Goal: Book appointment/travel/reservation

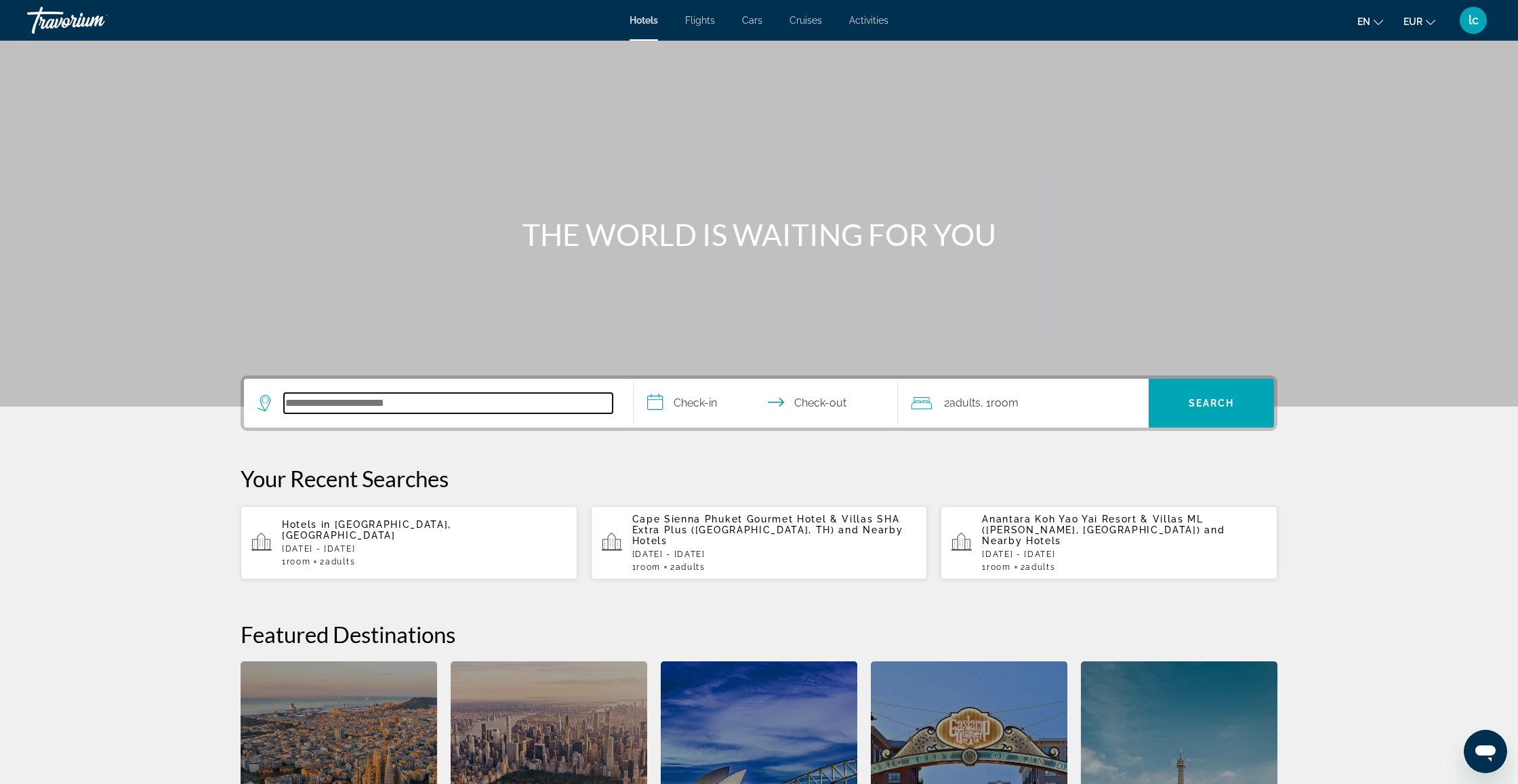
click at [472, 408] on input "Search hotel destination" at bounding box center [447, 403] width 328 height 20
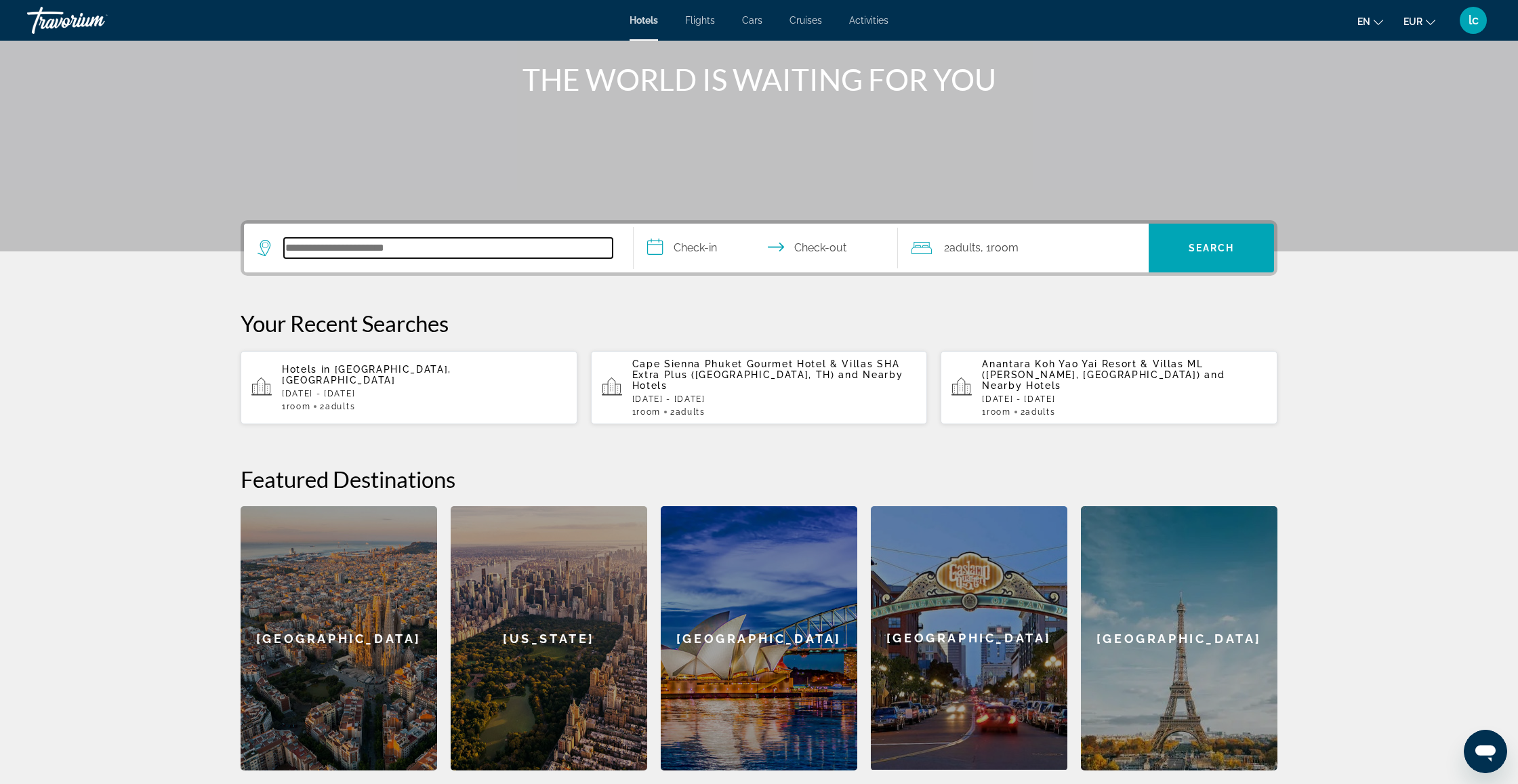
scroll to position [129, 0]
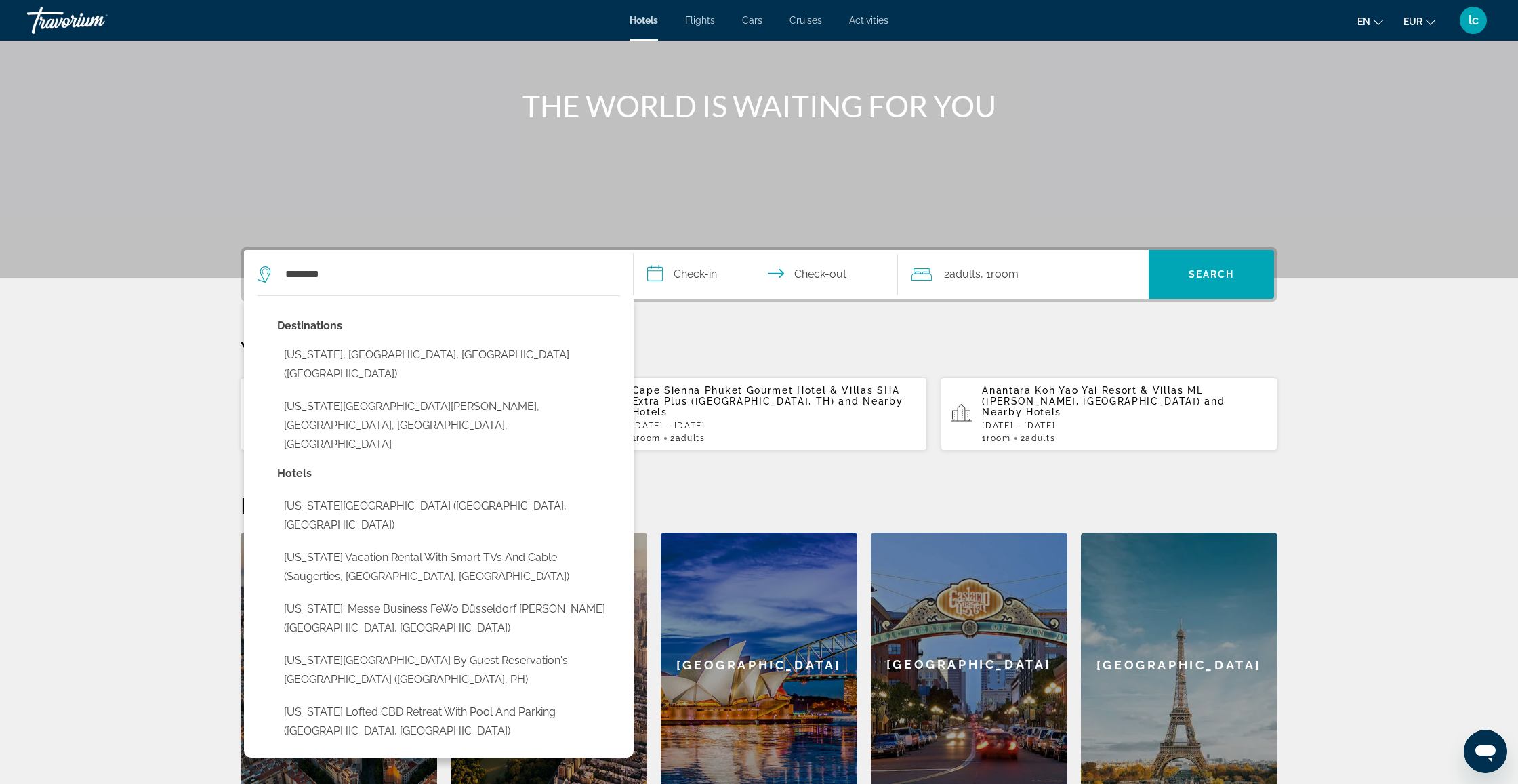
drag, startPoint x: 315, startPoint y: 338, endPoint x: 380, endPoint y: 359, distance: 68.3
click at [380, 359] on button "[US_STATE], [GEOGRAPHIC_DATA], [GEOGRAPHIC_DATA] ([GEOGRAPHIC_DATA])" at bounding box center [448, 364] width 343 height 45
type input "**********"
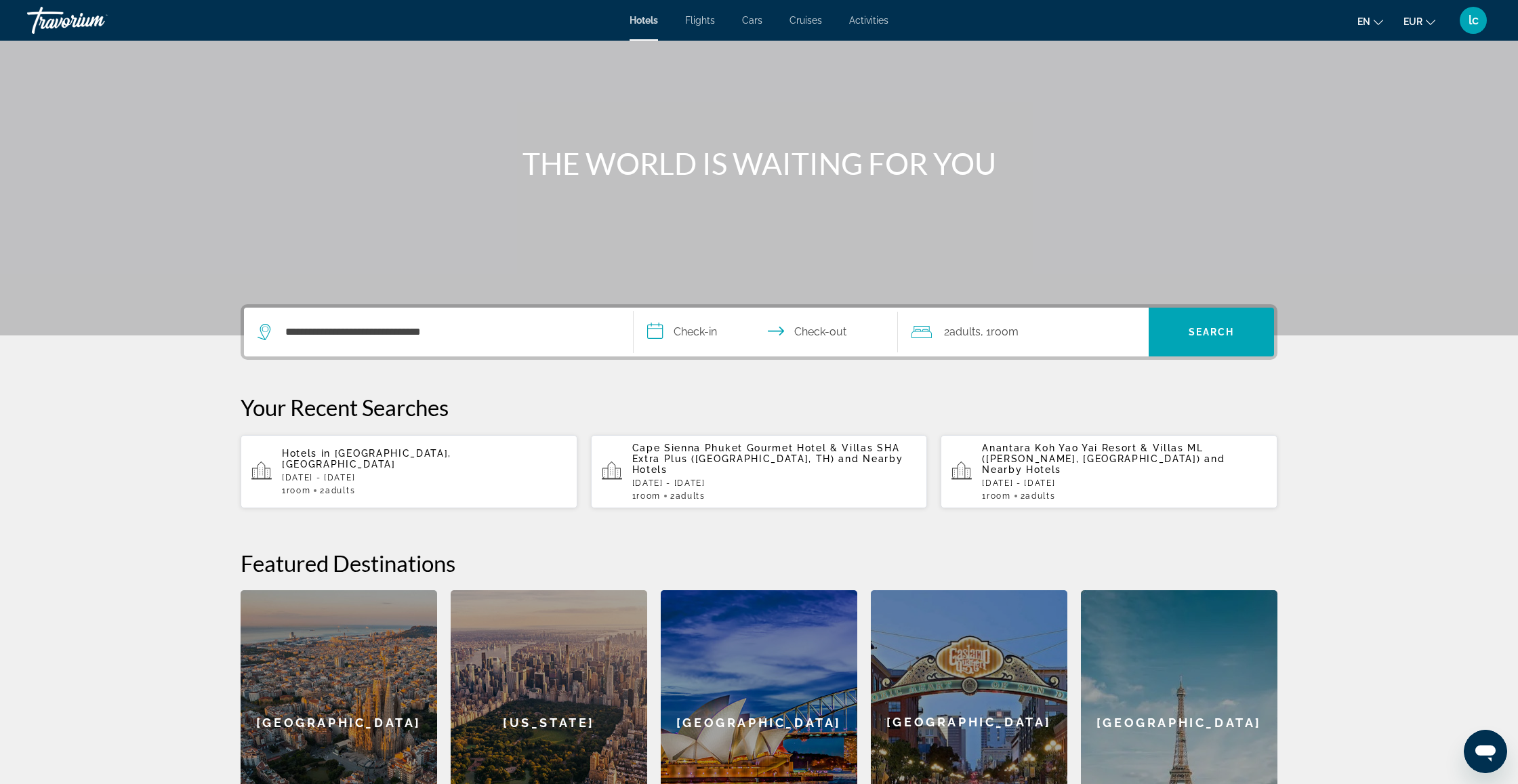
click at [726, 340] on input "**********" at bounding box center [768, 334] width 270 height 53
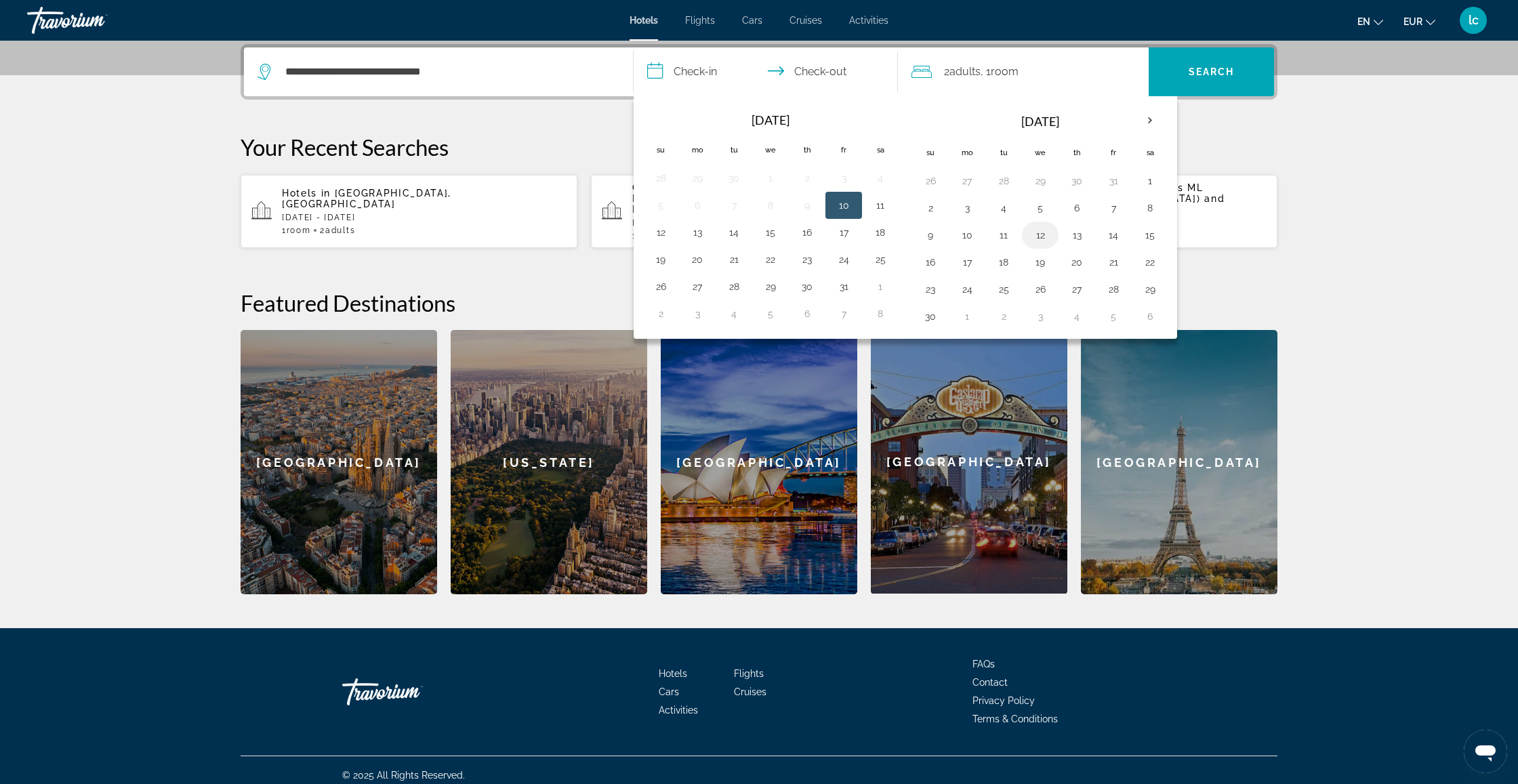
click at [1043, 234] on button "12" at bounding box center [1040, 235] width 21 height 19
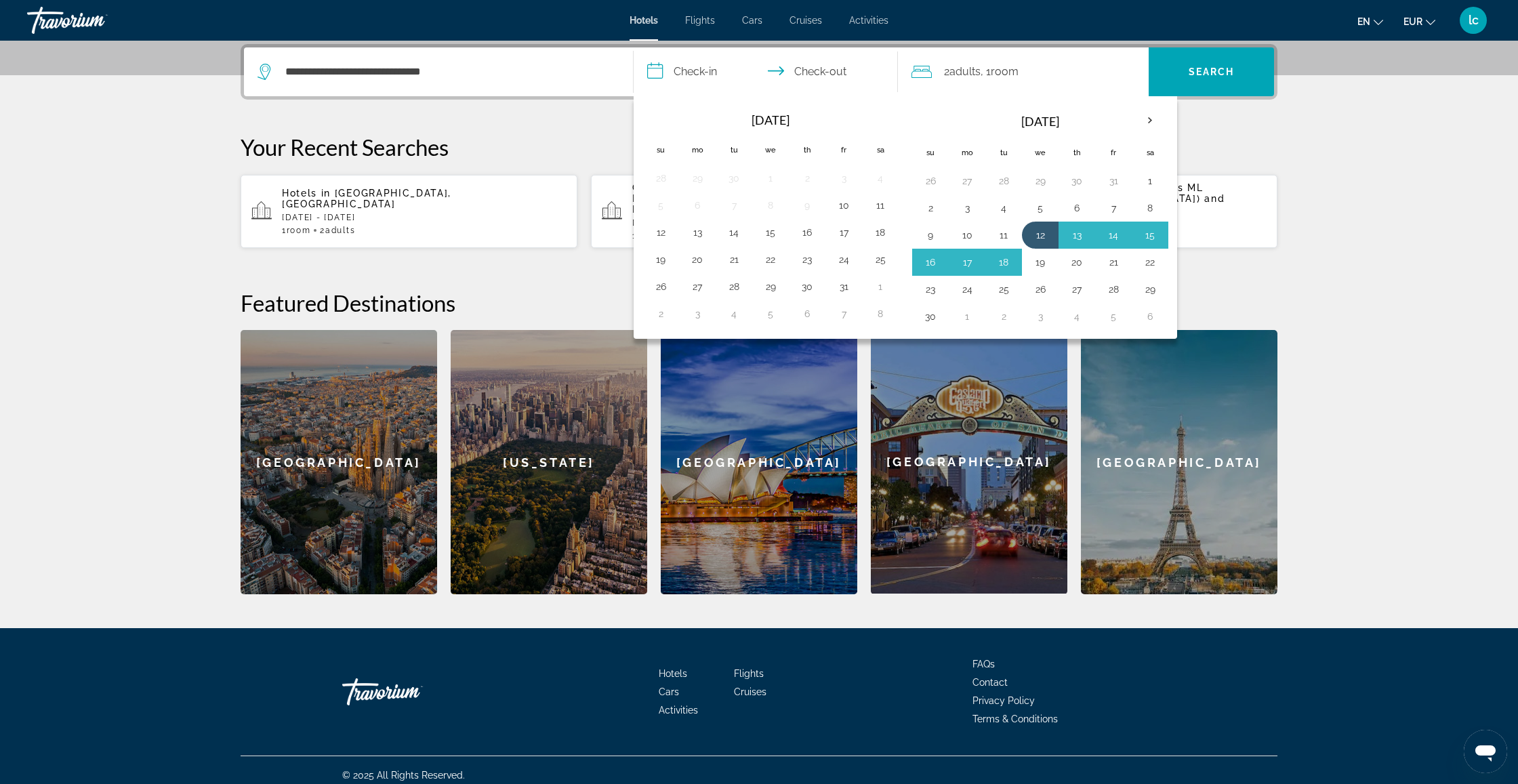
click at [1040, 263] on button "19" at bounding box center [1040, 262] width 21 height 19
type input "**********"
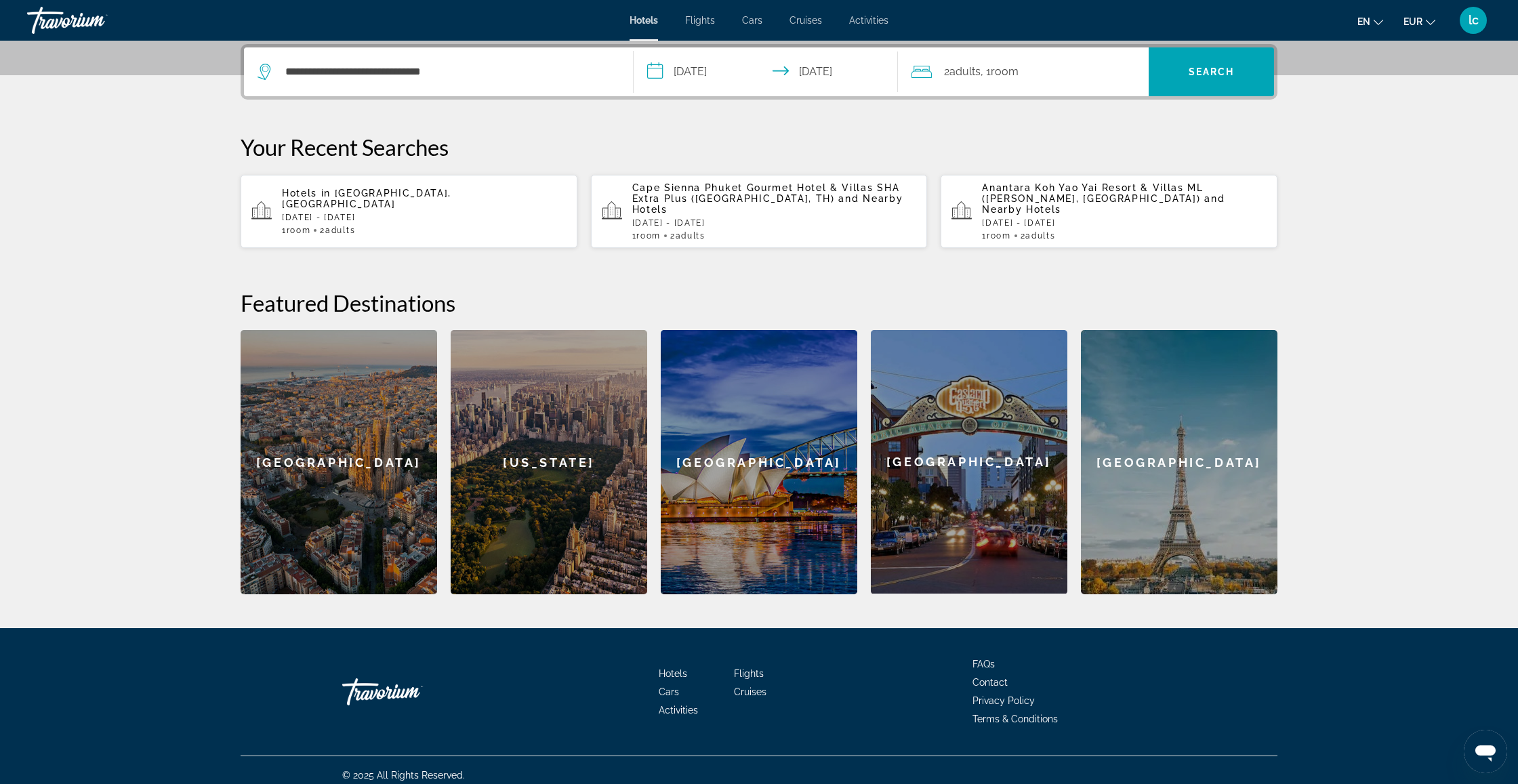
click at [1091, 78] on div "2 Adult Adults , 1 Room rooms" at bounding box center [1029, 72] width 237 height 19
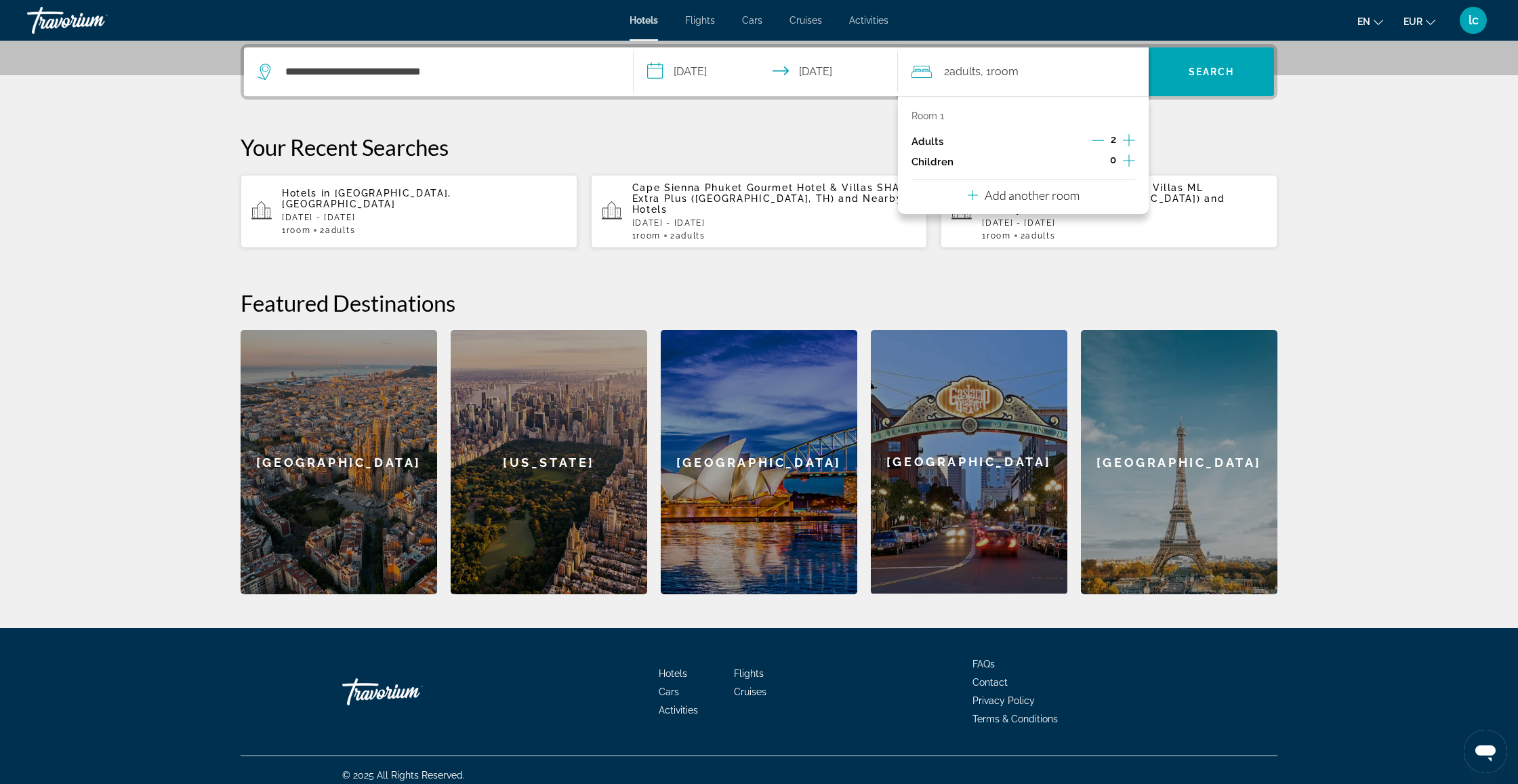
click at [1131, 159] on icon "Increment children" at bounding box center [1129, 160] width 13 height 16
click at [968, 182] on div "Room 1 Adults 2 Children 2 Age Age" at bounding box center [1022, 164] width 224 height 106
click at [972, 193] on div "Travelers: 2 adults, 2 children" at bounding box center [964, 197] width 85 height 38
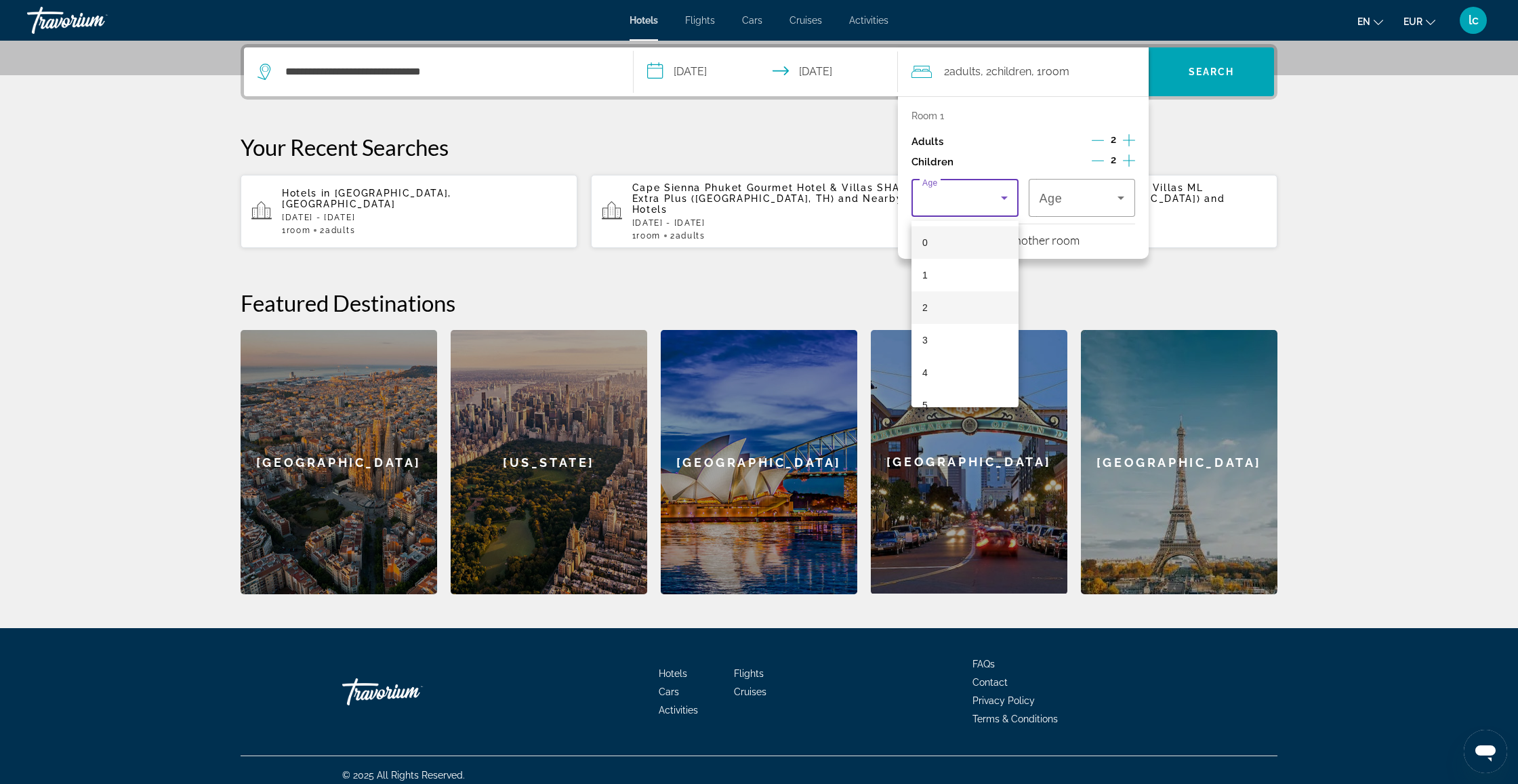
drag, startPoint x: 972, startPoint y: 350, endPoint x: 1003, endPoint y: 317, distance: 45.3
click at [972, 350] on mat-option "3" at bounding box center [964, 341] width 107 height 33
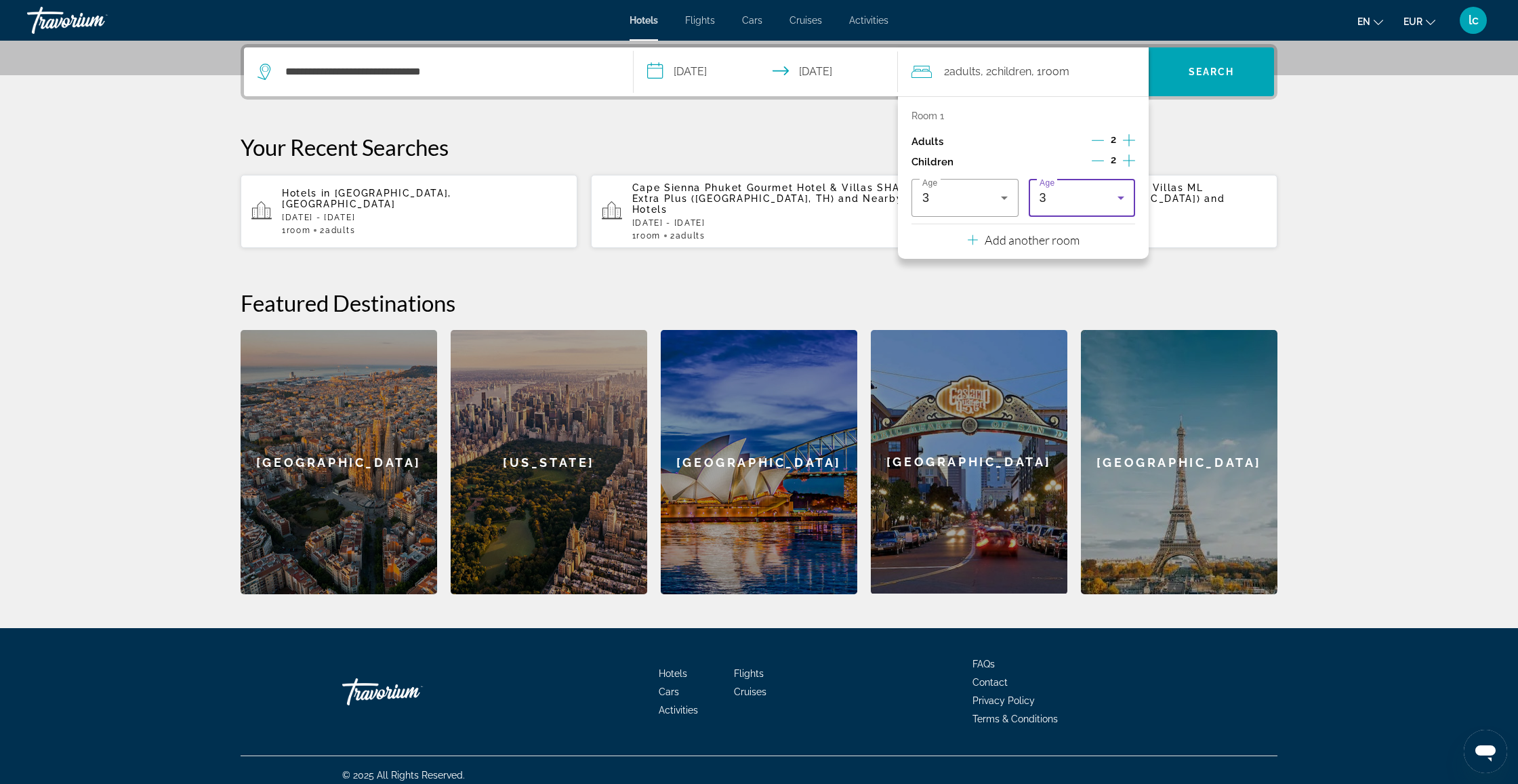
click at [1093, 206] on div "3" at bounding box center [1078, 197] width 78 height 16
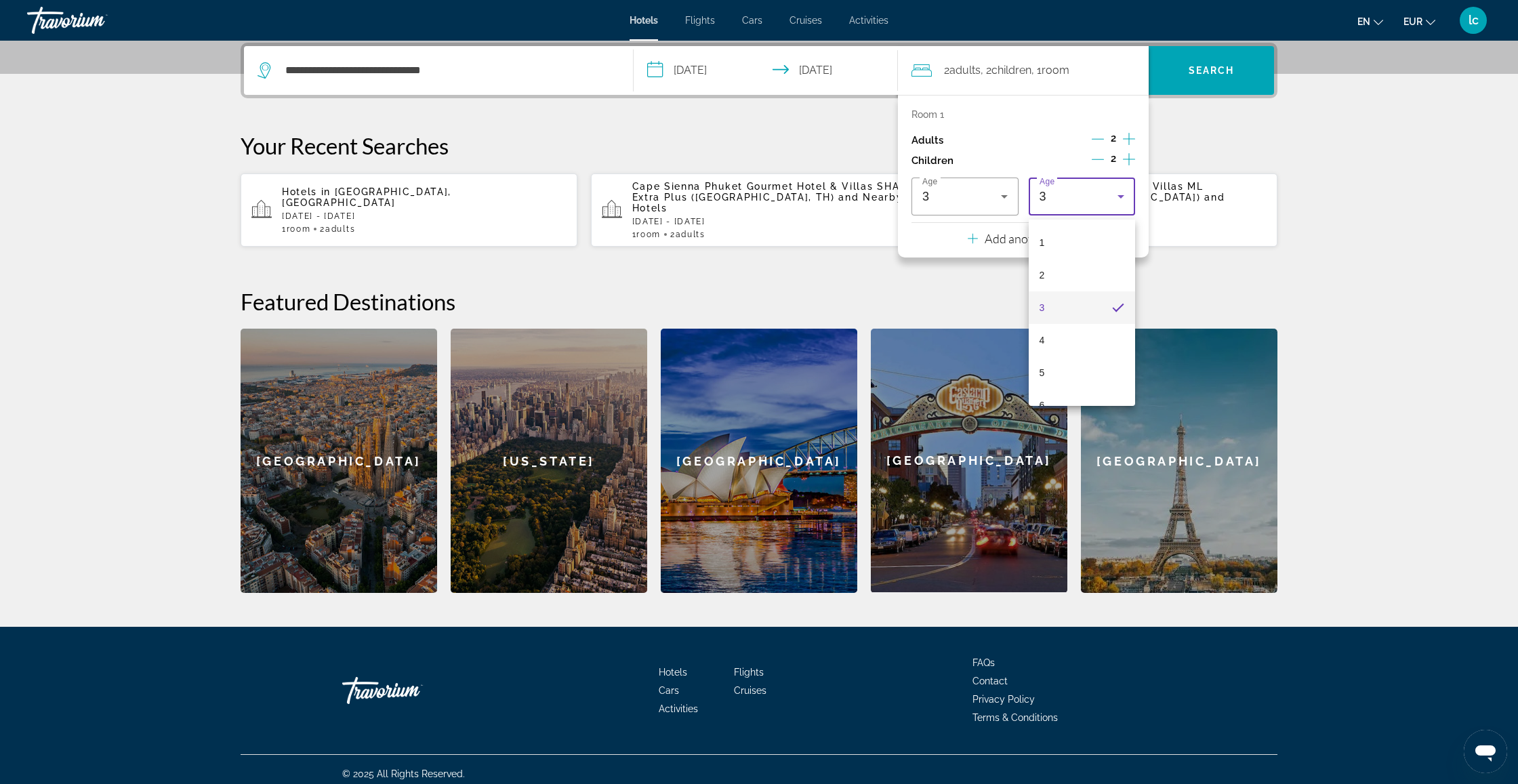
scroll to position [60, 0]
click at [1084, 361] on mat-option "6" at bounding box center [1081, 377] width 107 height 33
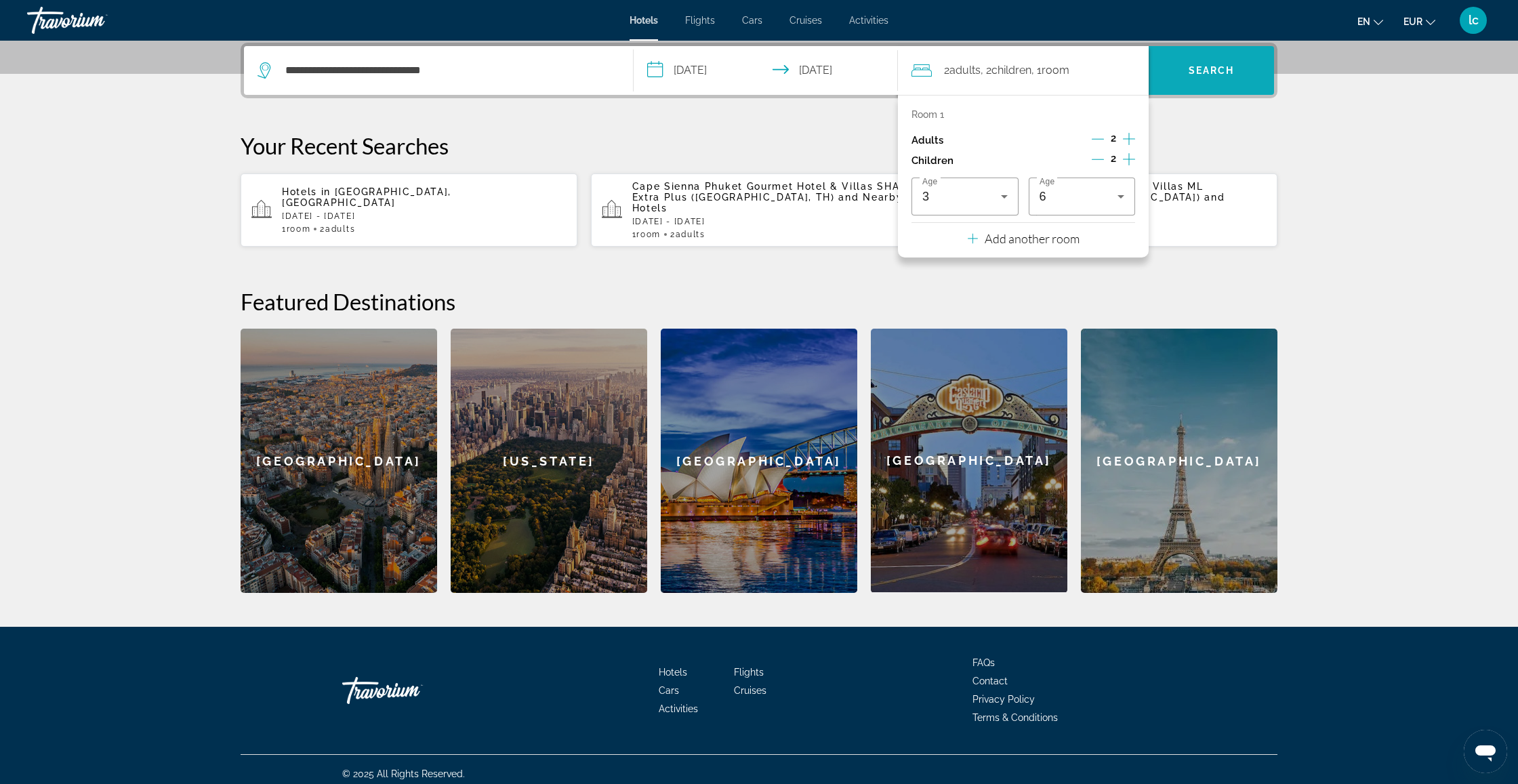
click at [1189, 83] on span "Search" at bounding box center [1210, 71] width 125 height 33
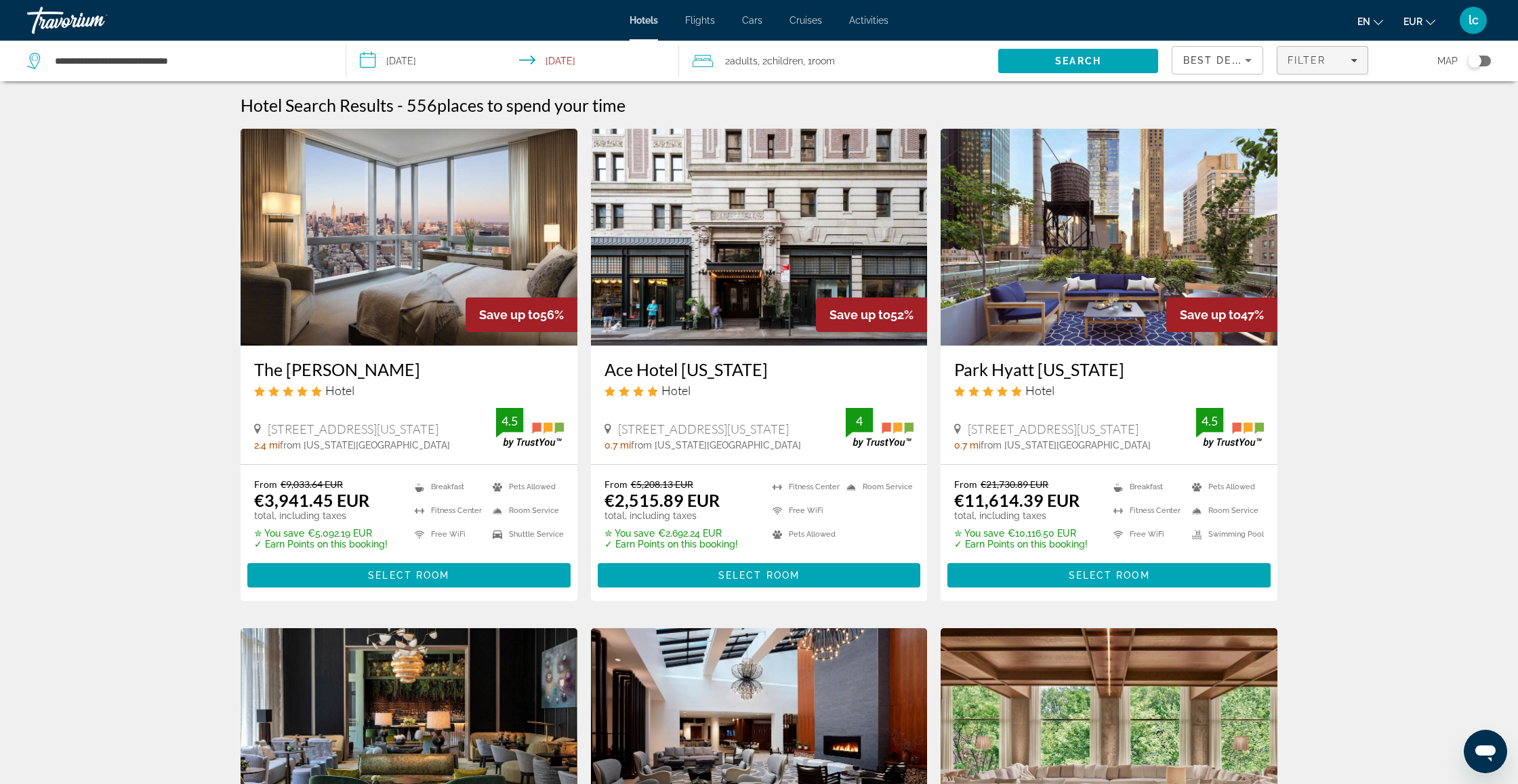
drag, startPoint x: 1337, startPoint y: 64, endPoint x: 1335, endPoint y: 56, distance: 8.2
click at [1335, 56] on div "Filter" at bounding box center [1322, 60] width 70 height 11
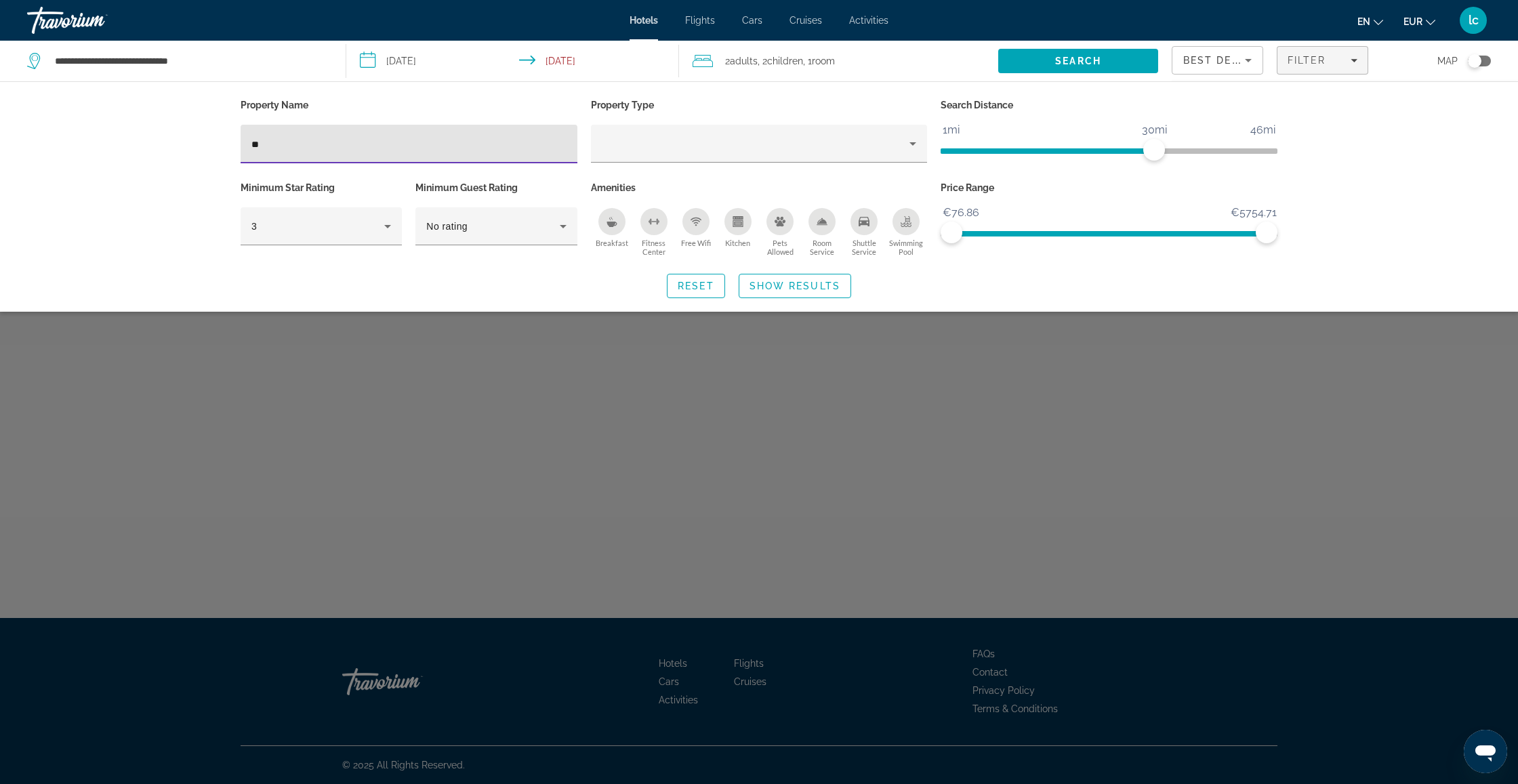
type input "*"
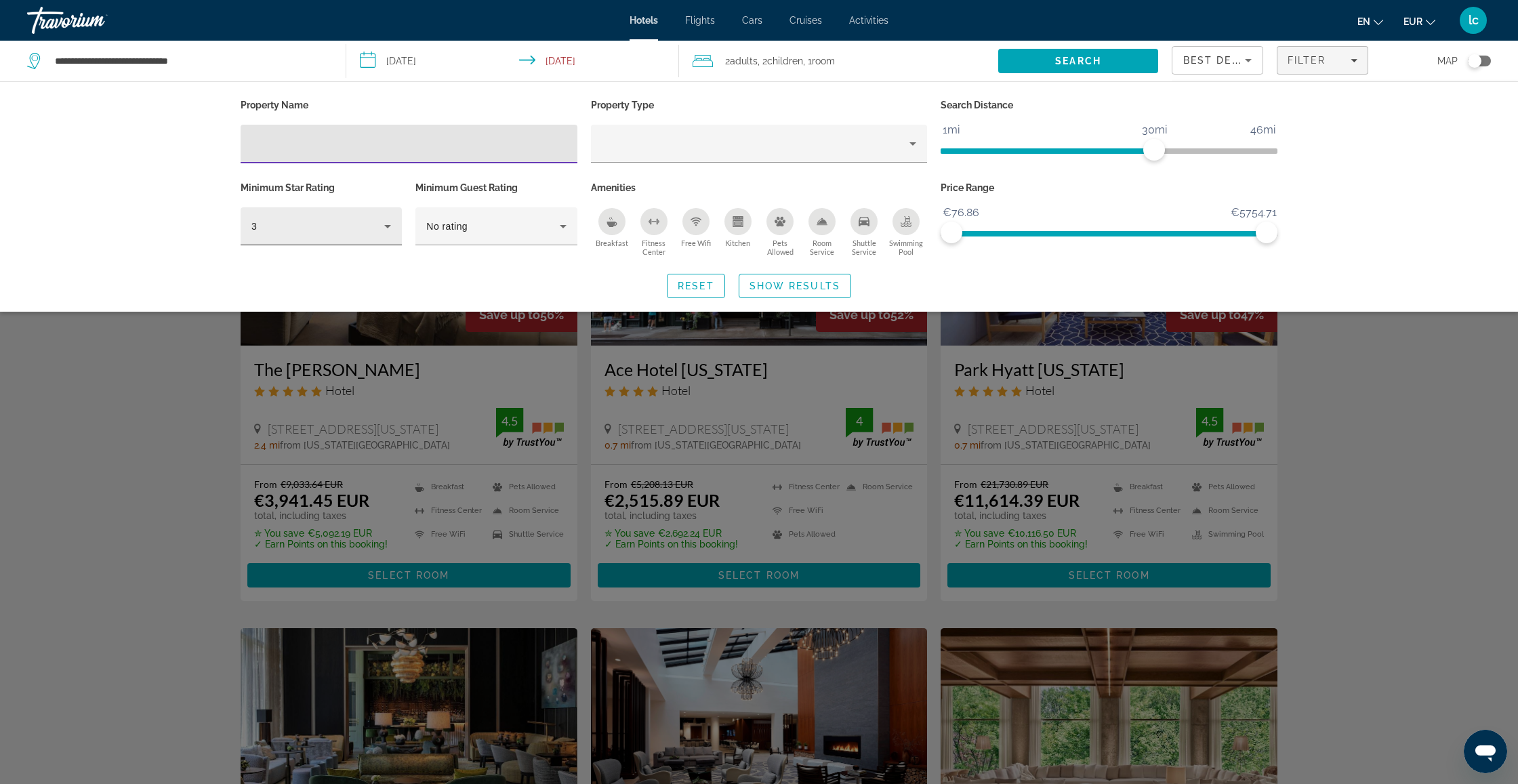
click at [351, 224] on div "3" at bounding box center [318, 226] width 133 height 16
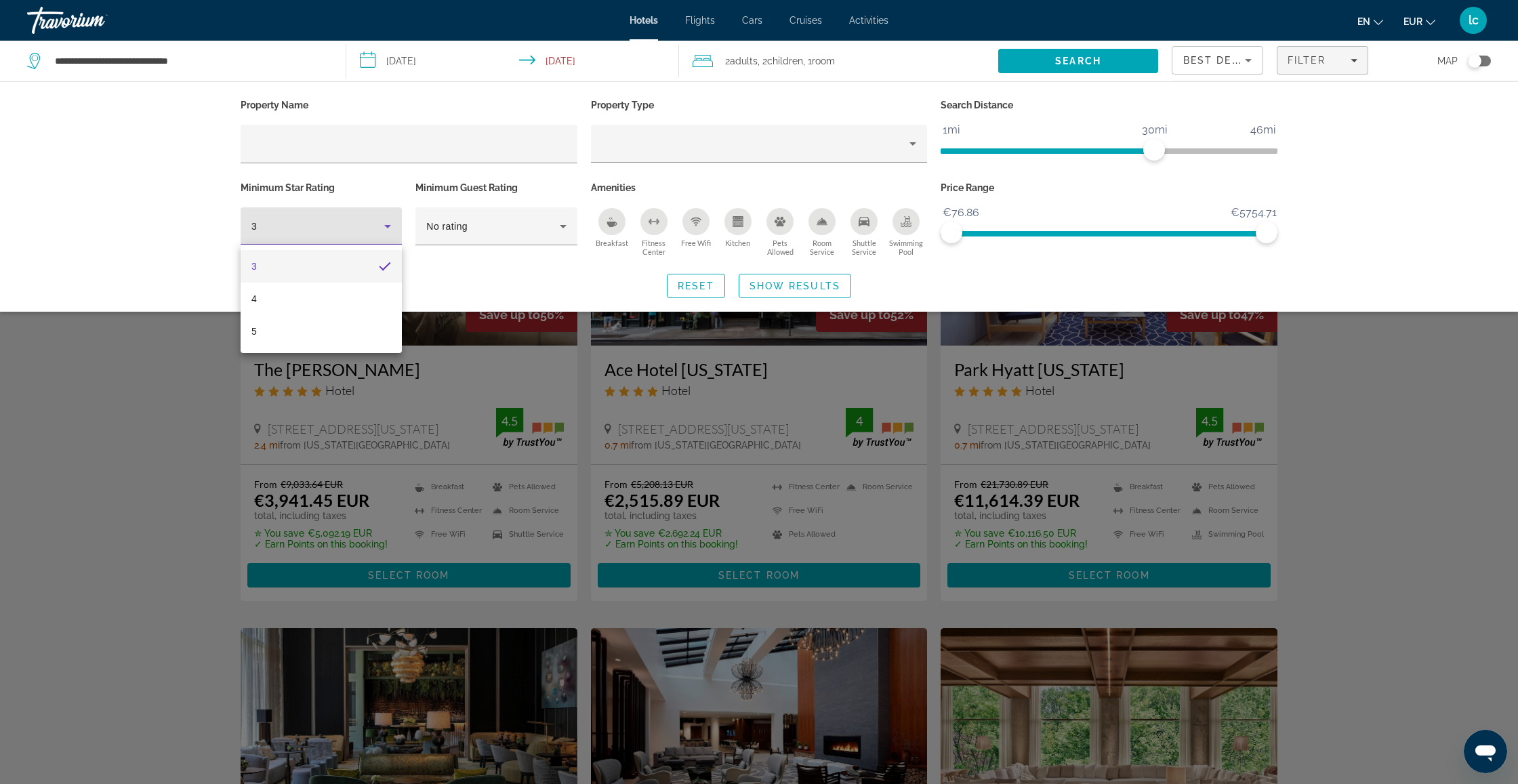
drag, startPoint x: 546, startPoint y: 267, endPoint x: 620, endPoint y: 256, distance: 74.8
click at [547, 267] on div at bounding box center [759, 392] width 1518 height 784
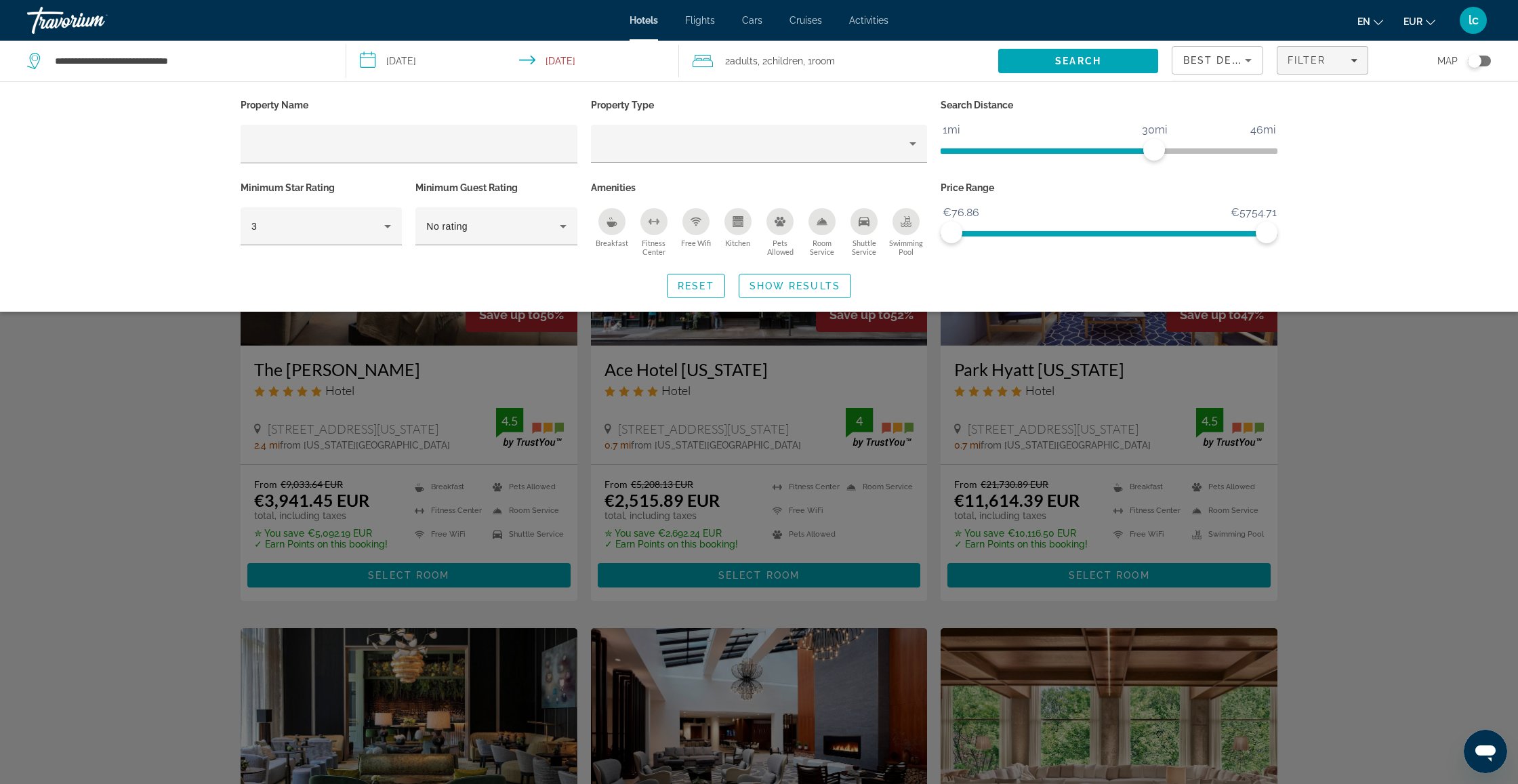
drag, startPoint x: 618, startPoint y: 225, endPoint x: 626, endPoint y: 226, distance: 8.1
click at [620, 225] on div "Breakfast" at bounding box center [612, 222] width 27 height 27
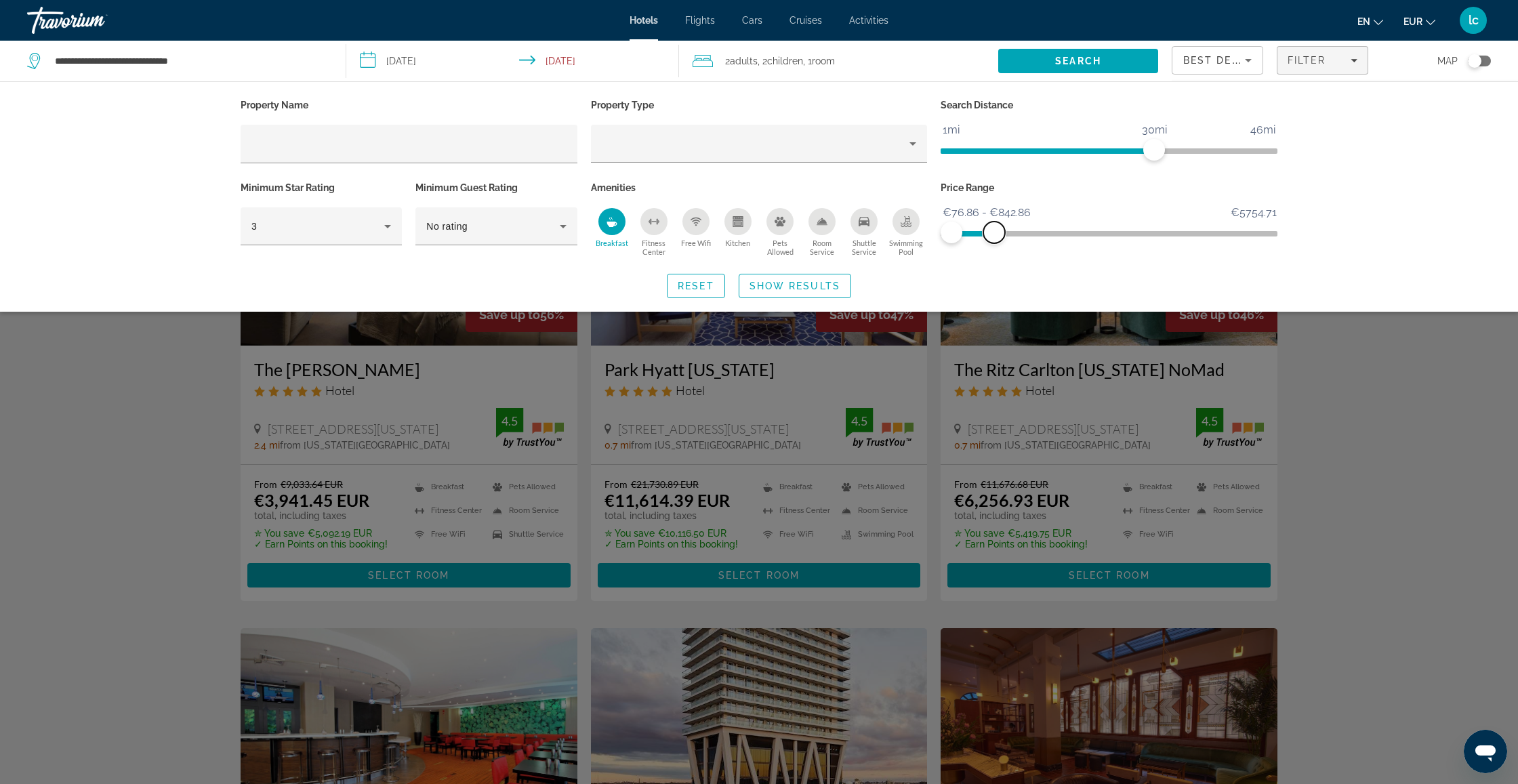
drag, startPoint x: 1245, startPoint y: 232, endPoint x: 993, endPoint y: 248, distance: 252.5
click at [994, 248] on div "Price Range €76.86 €5754.71 €76.86 €842.86 €76.86 - €842.86" at bounding box center [1108, 219] width 350 height 82
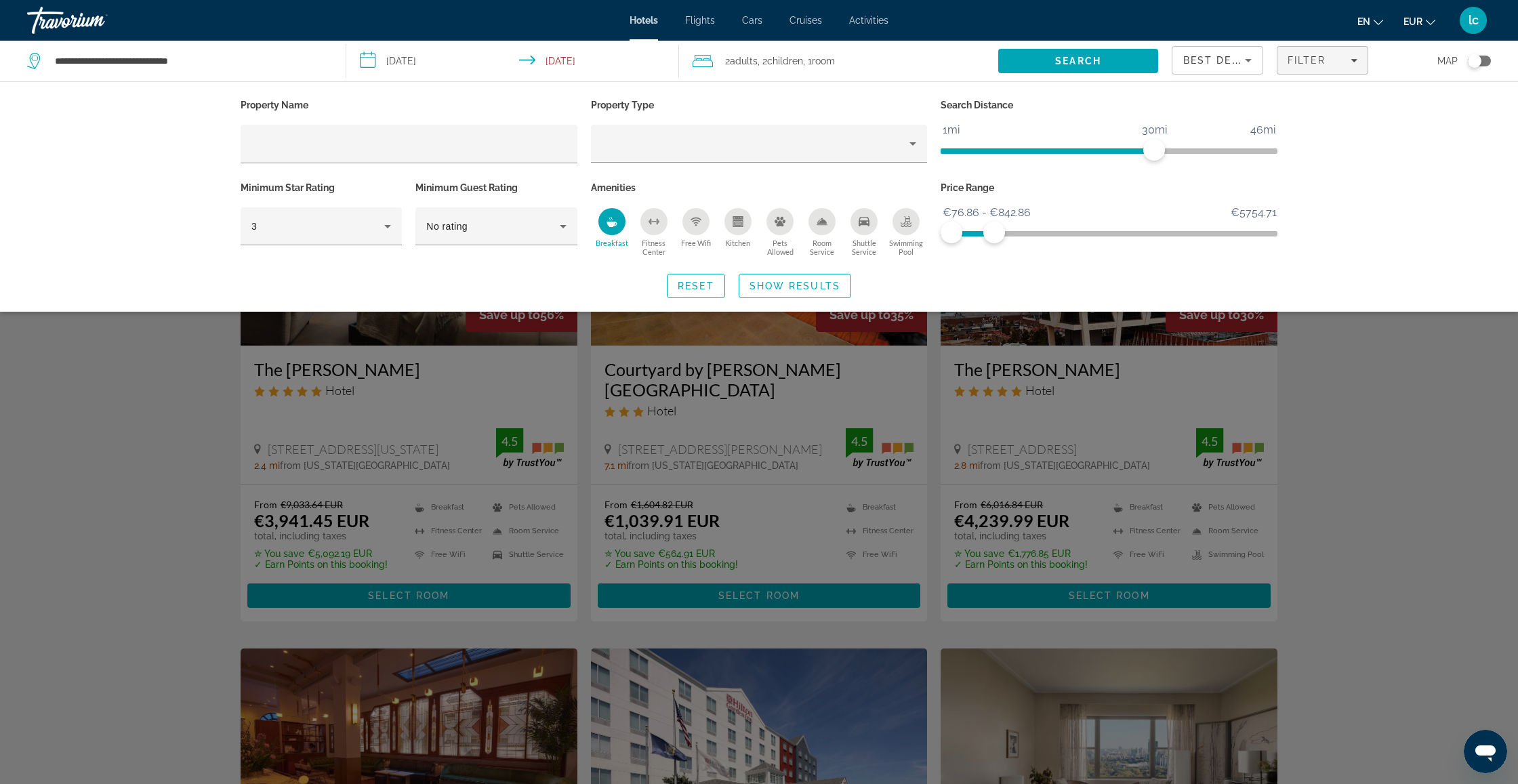
click at [1321, 380] on div "Search widget" at bounding box center [759, 494] width 1518 height 581
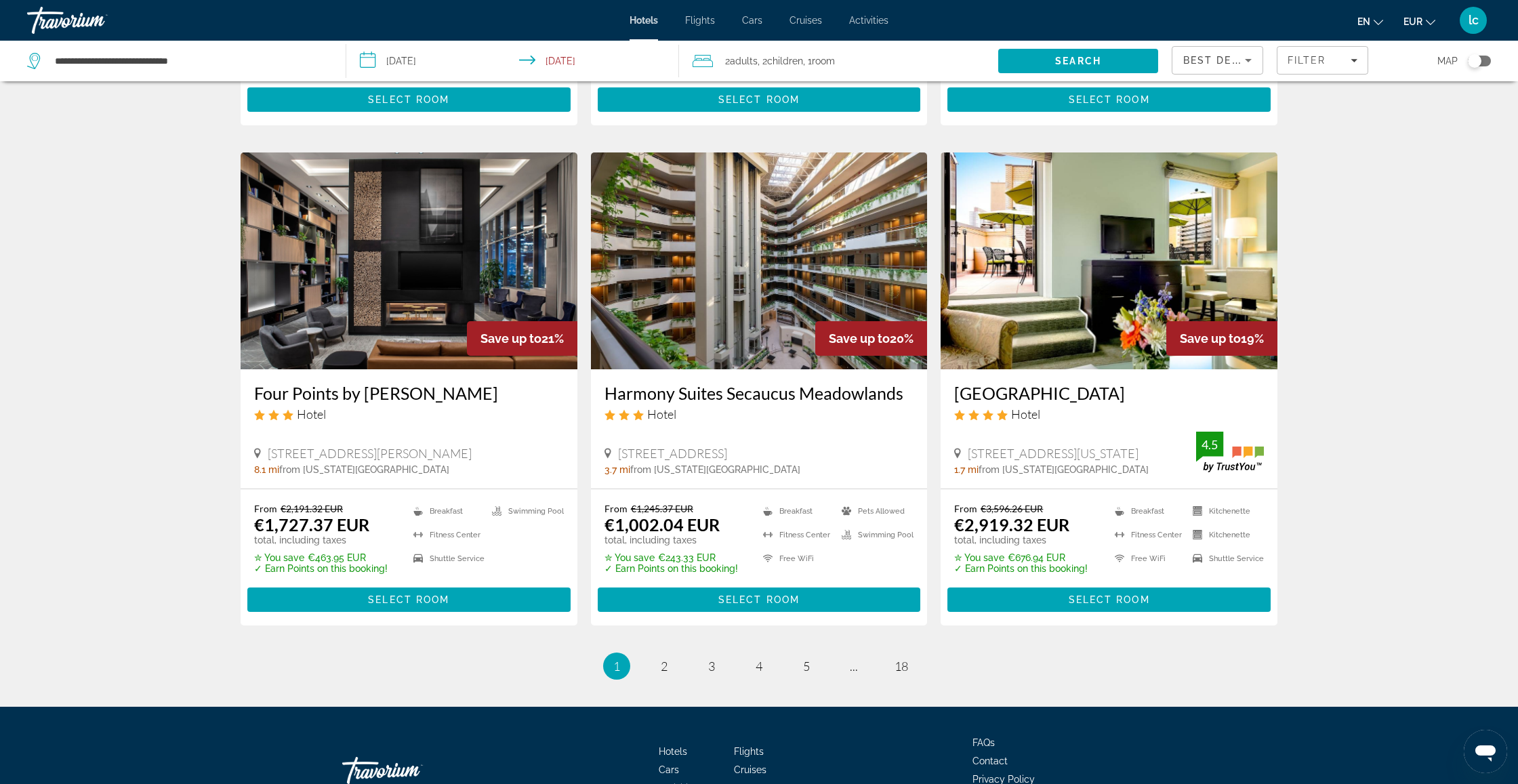
scroll to position [1524, 0]
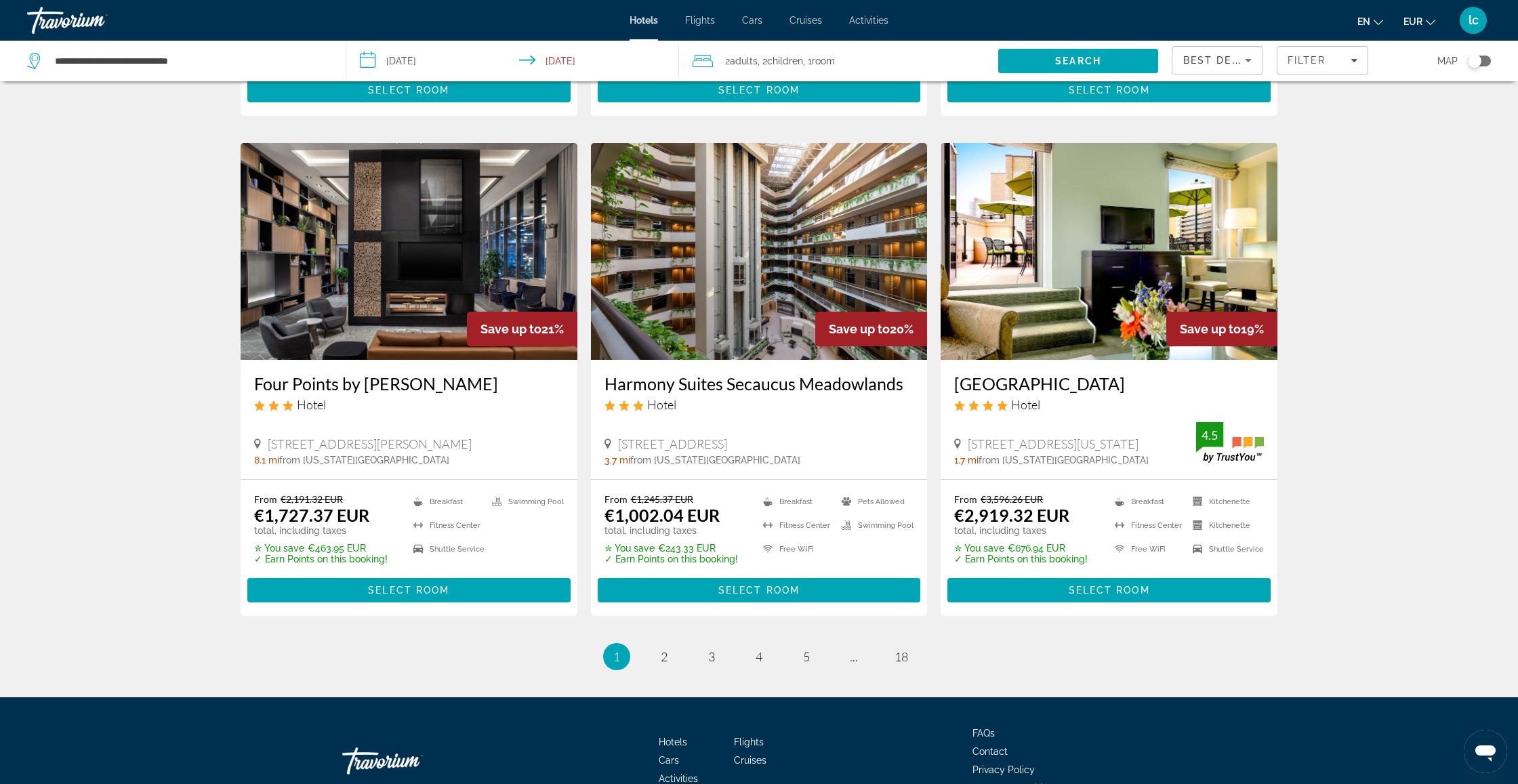
drag, startPoint x: 757, startPoint y: 567, endPoint x: 767, endPoint y: 563, distance: 10.8
click at [757, 585] on span "Select Room" at bounding box center [759, 589] width 81 height 11
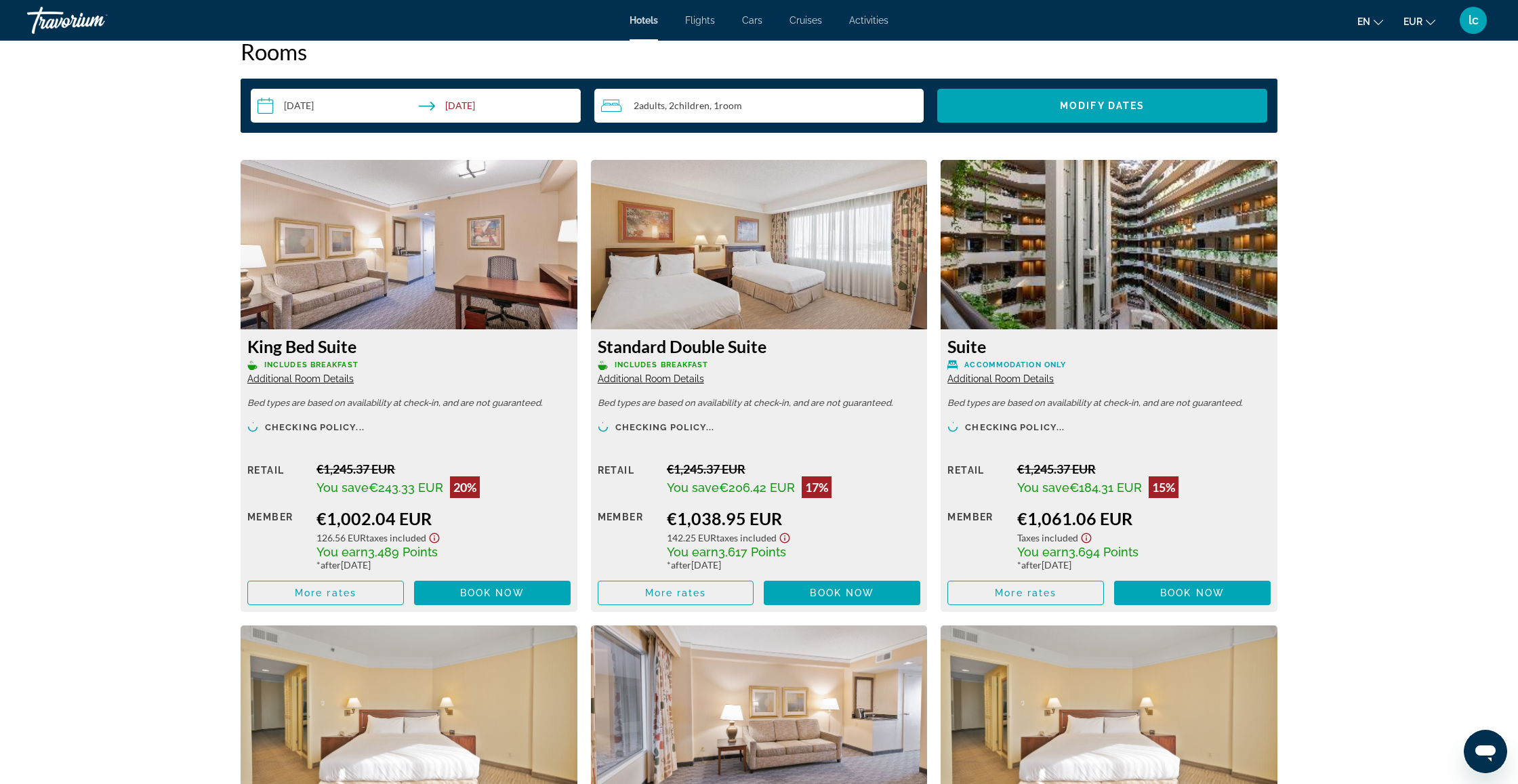
scroll to position [1756, 0]
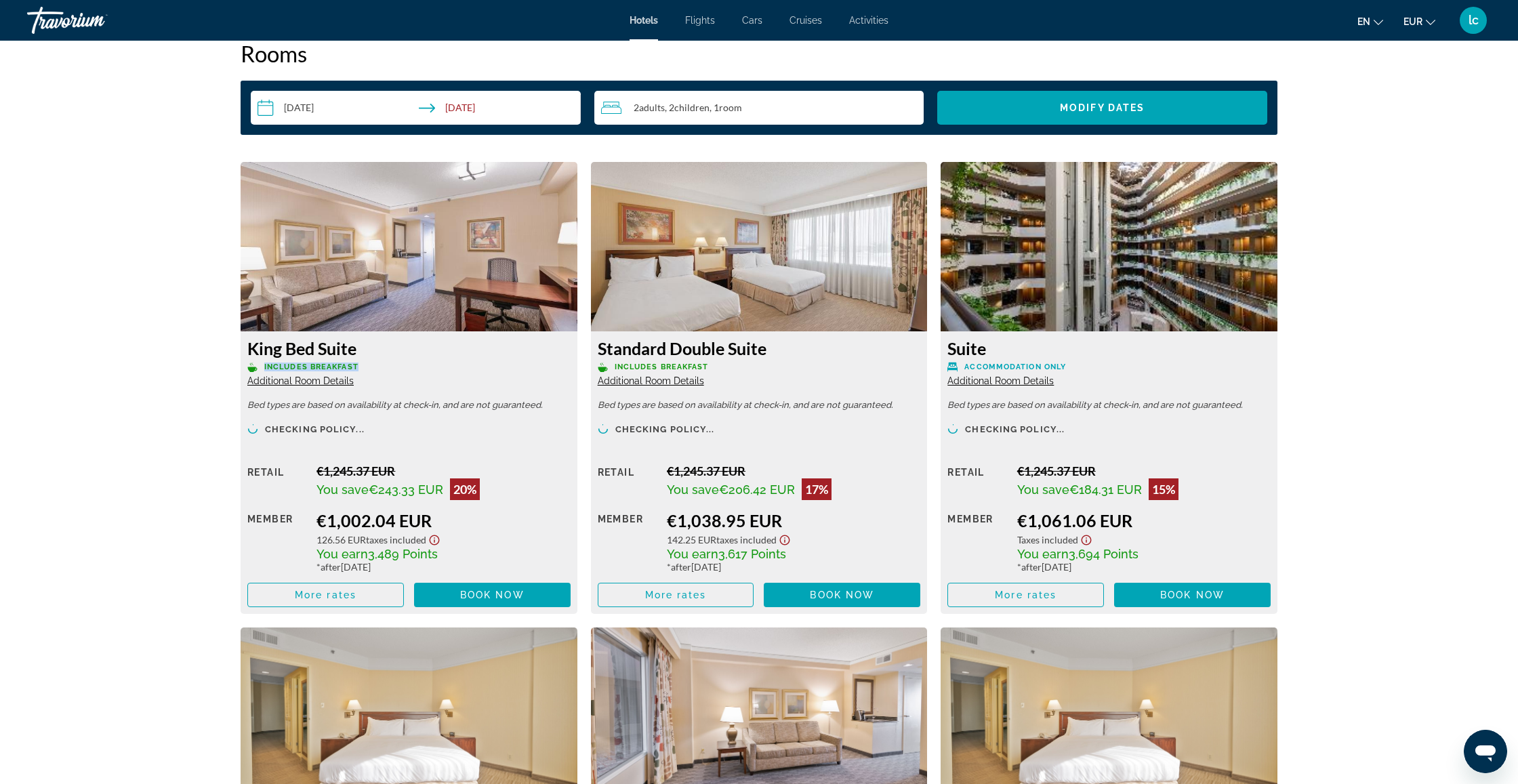
drag, startPoint x: 372, startPoint y: 369, endPoint x: 270, endPoint y: 366, distance: 102.0
click at [260, 367] on p "Includes Breakfast" at bounding box center [409, 367] width 323 height 10
click at [325, 362] on span "Includes Breakfast" at bounding box center [311, 366] width 94 height 9
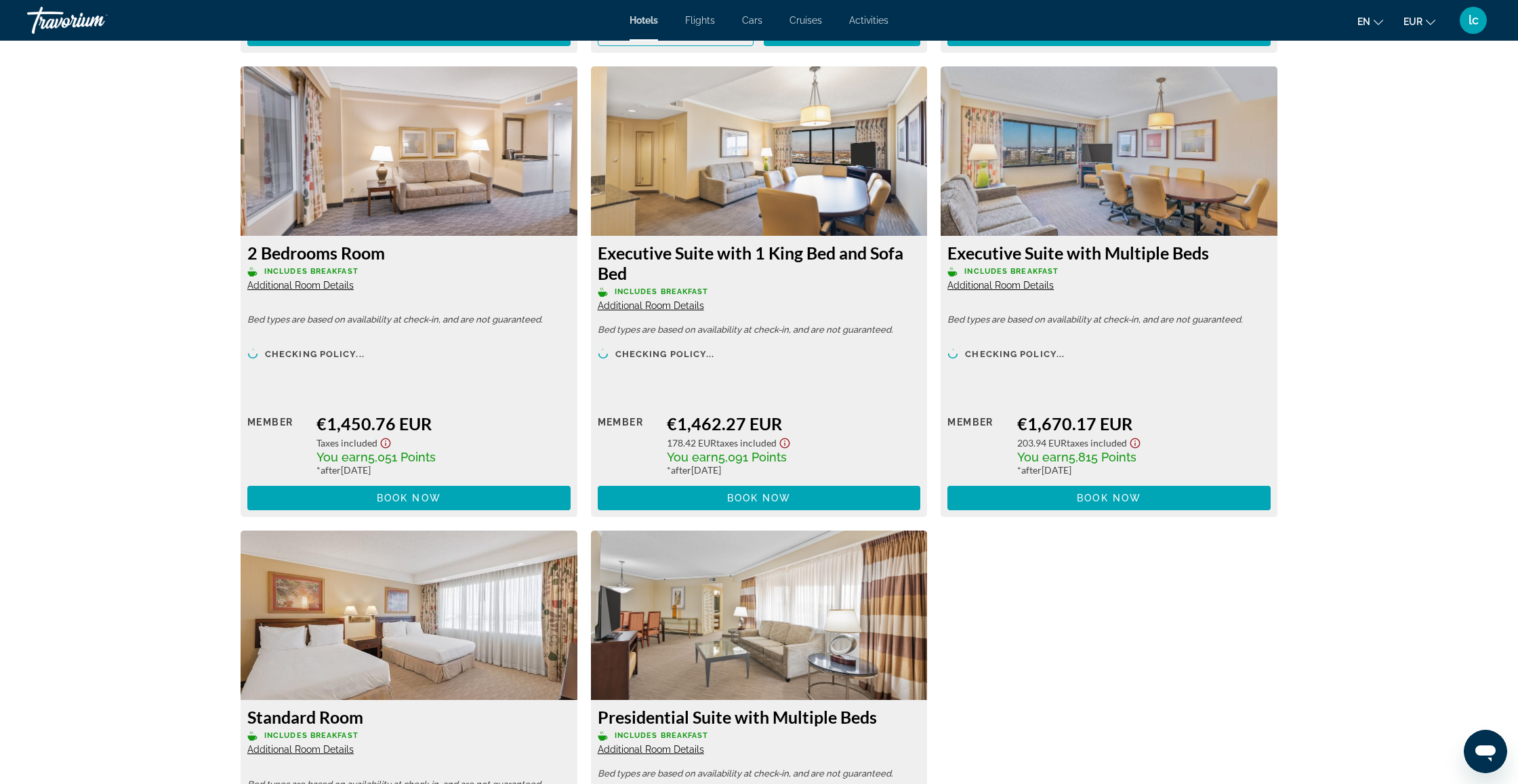
scroll to position [3228, 0]
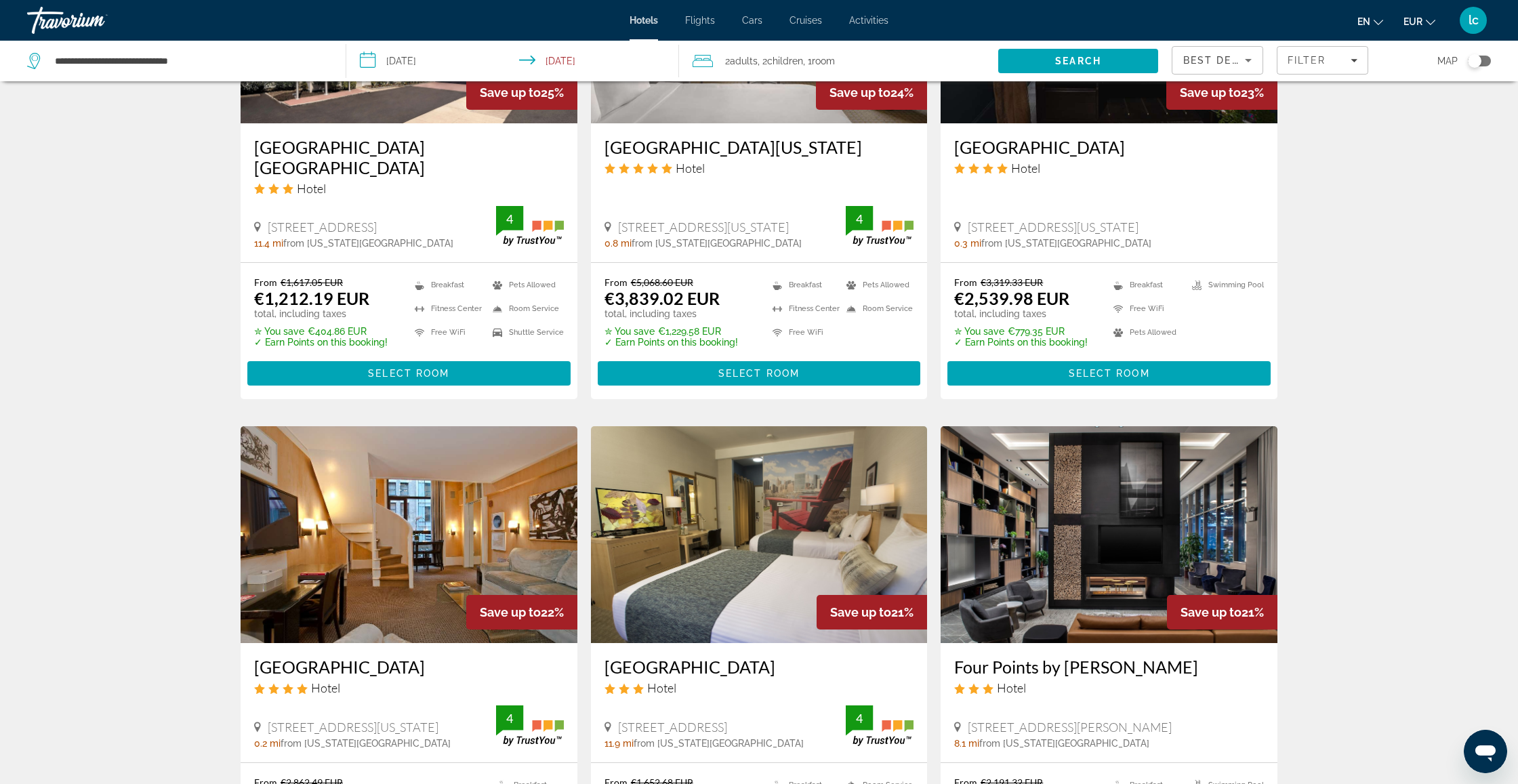
scroll to position [1581, 0]
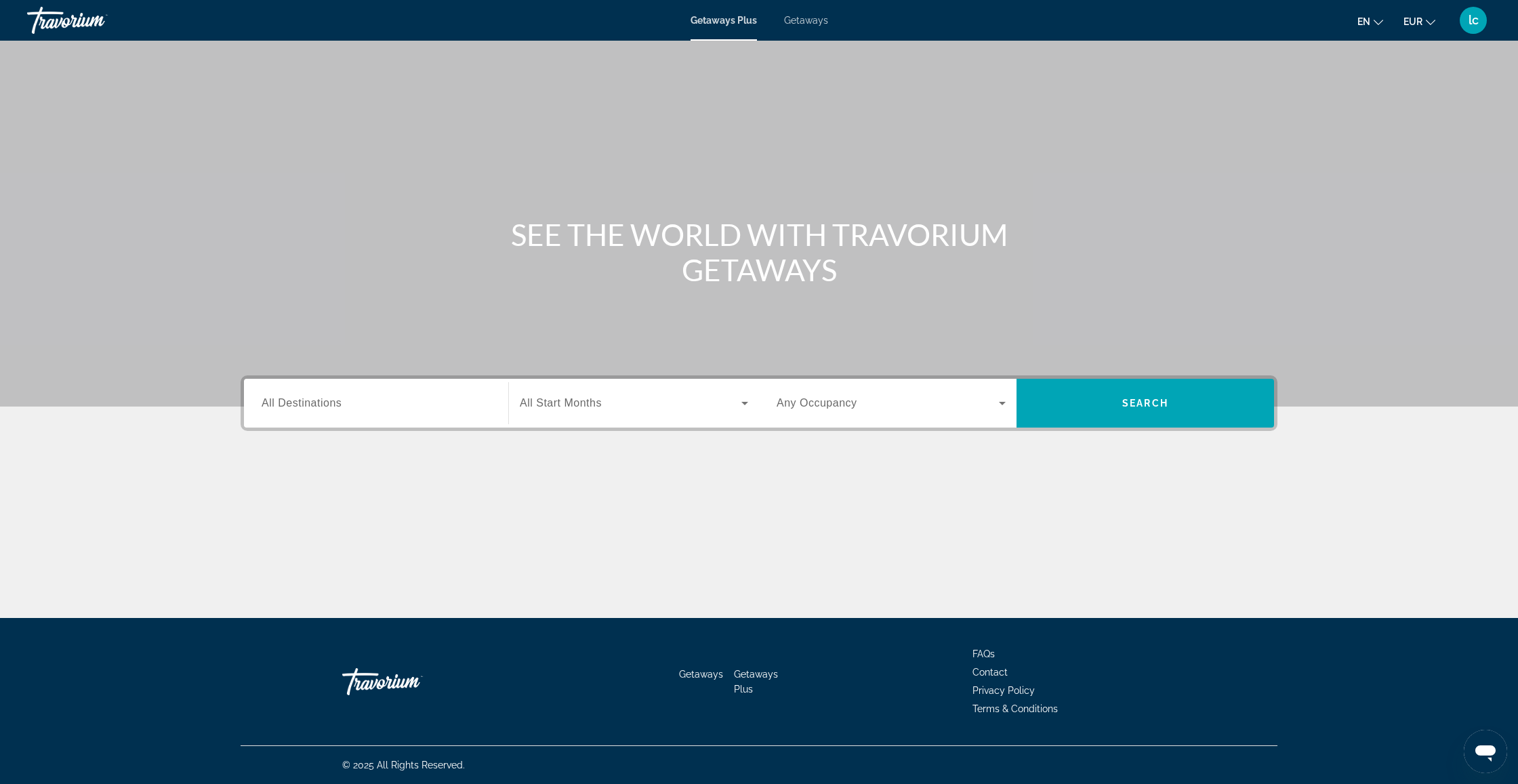
click at [354, 396] on input "Destination All Destinations" at bounding box center [376, 404] width 229 height 16
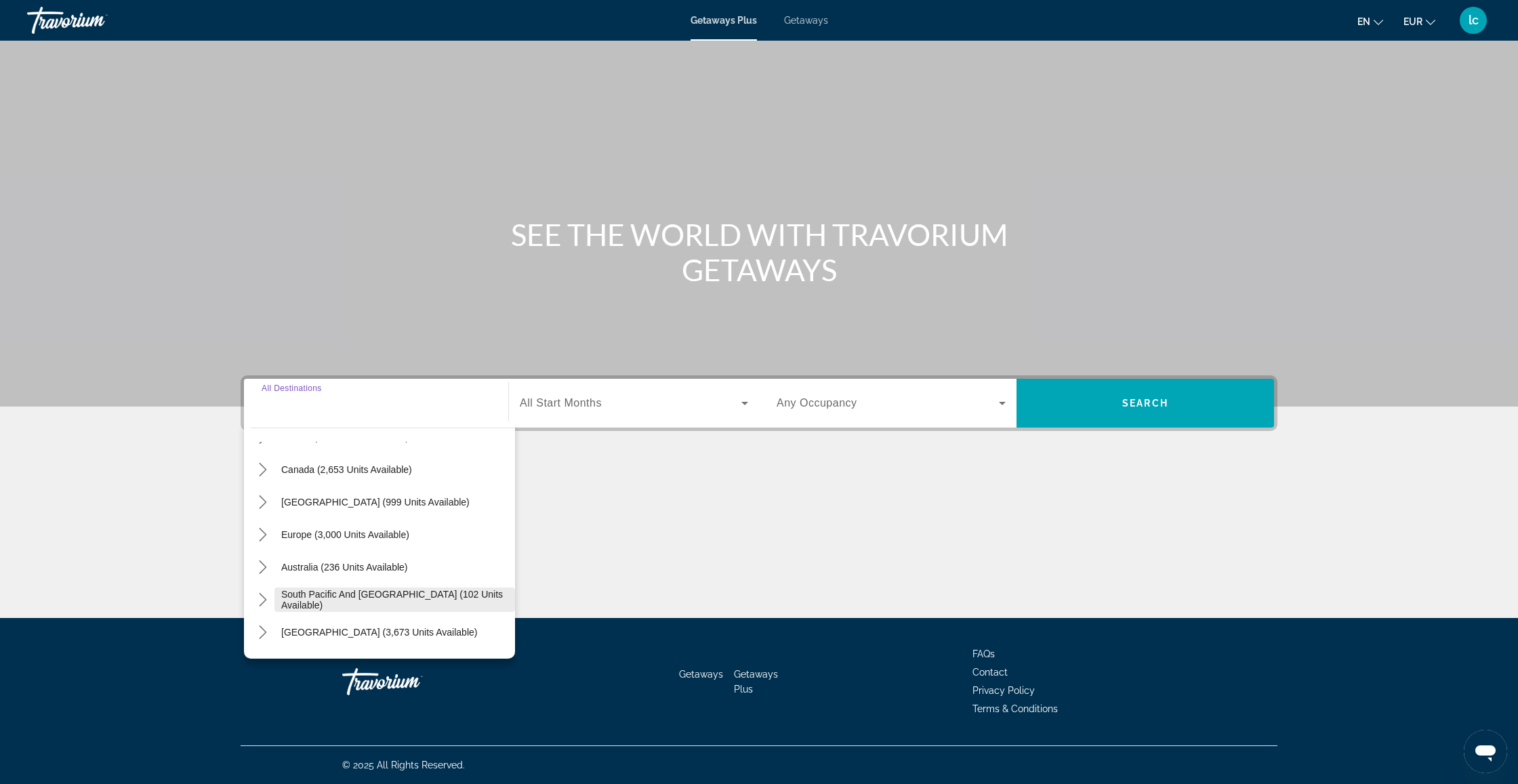
scroll to position [98, 0]
drag, startPoint x: 308, startPoint y: 528, endPoint x: 335, endPoint y: 536, distance: 28.2
click at [309, 528] on span "Europe (3,000 units available)" at bounding box center [345, 529] width 128 height 11
type input "**********"
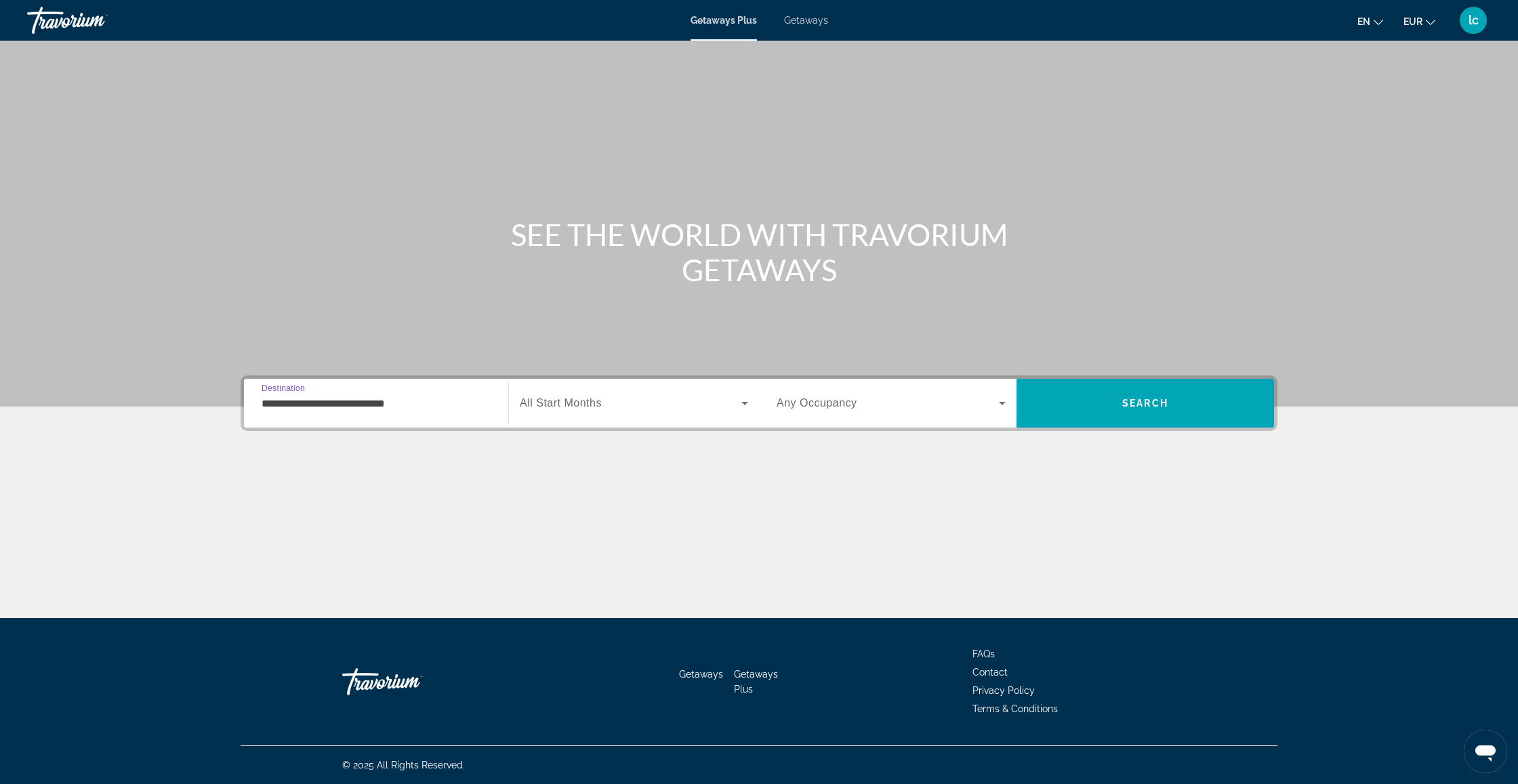
scroll to position [0, 0]
click at [542, 402] on span "All Start Months" at bounding box center [561, 403] width 82 height 12
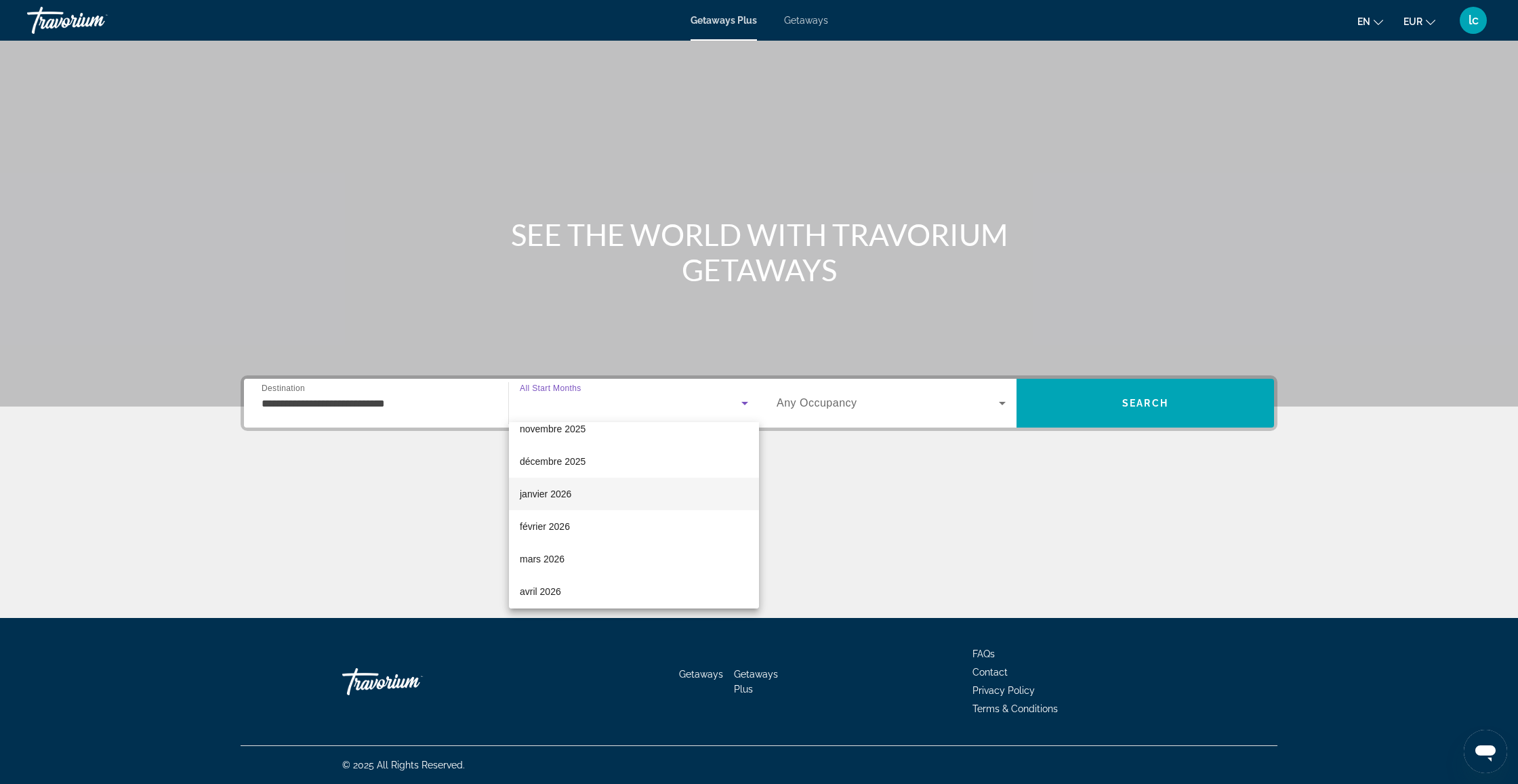
scroll to position [80, 0]
click at [374, 416] on div at bounding box center [759, 392] width 1518 height 784
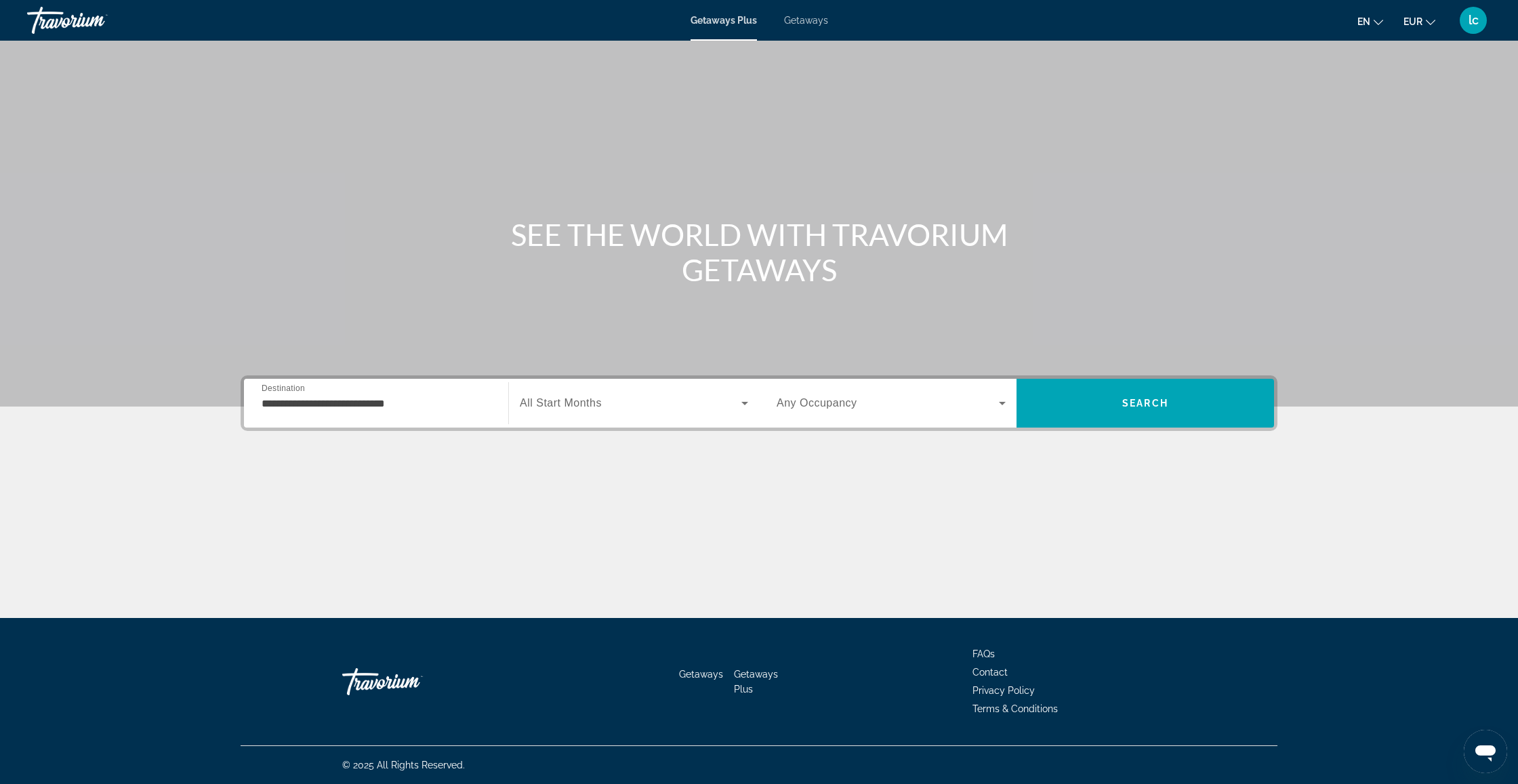
click at [373, 408] on input "**********" at bounding box center [376, 404] width 229 height 16
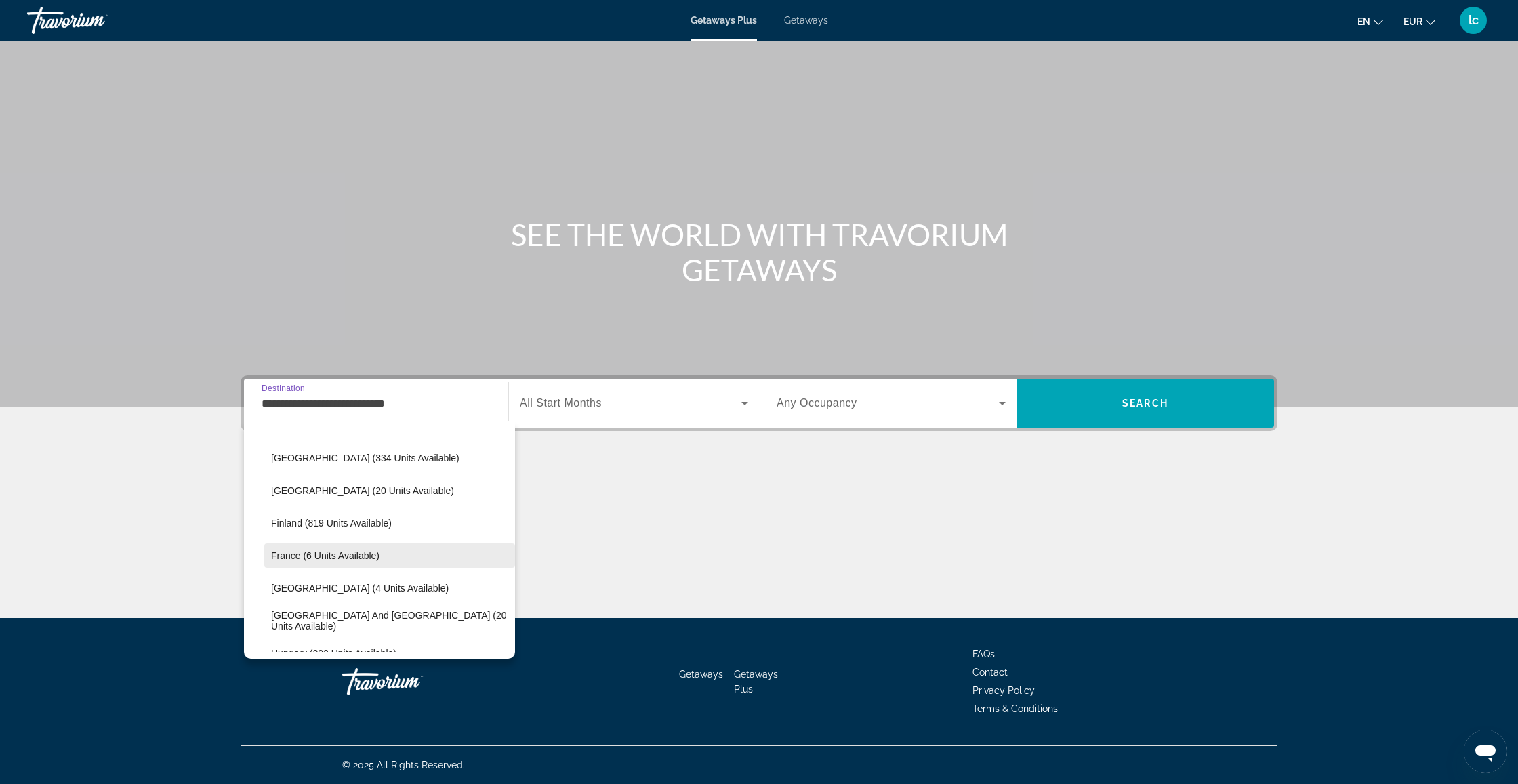
scroll to position [256, 0]
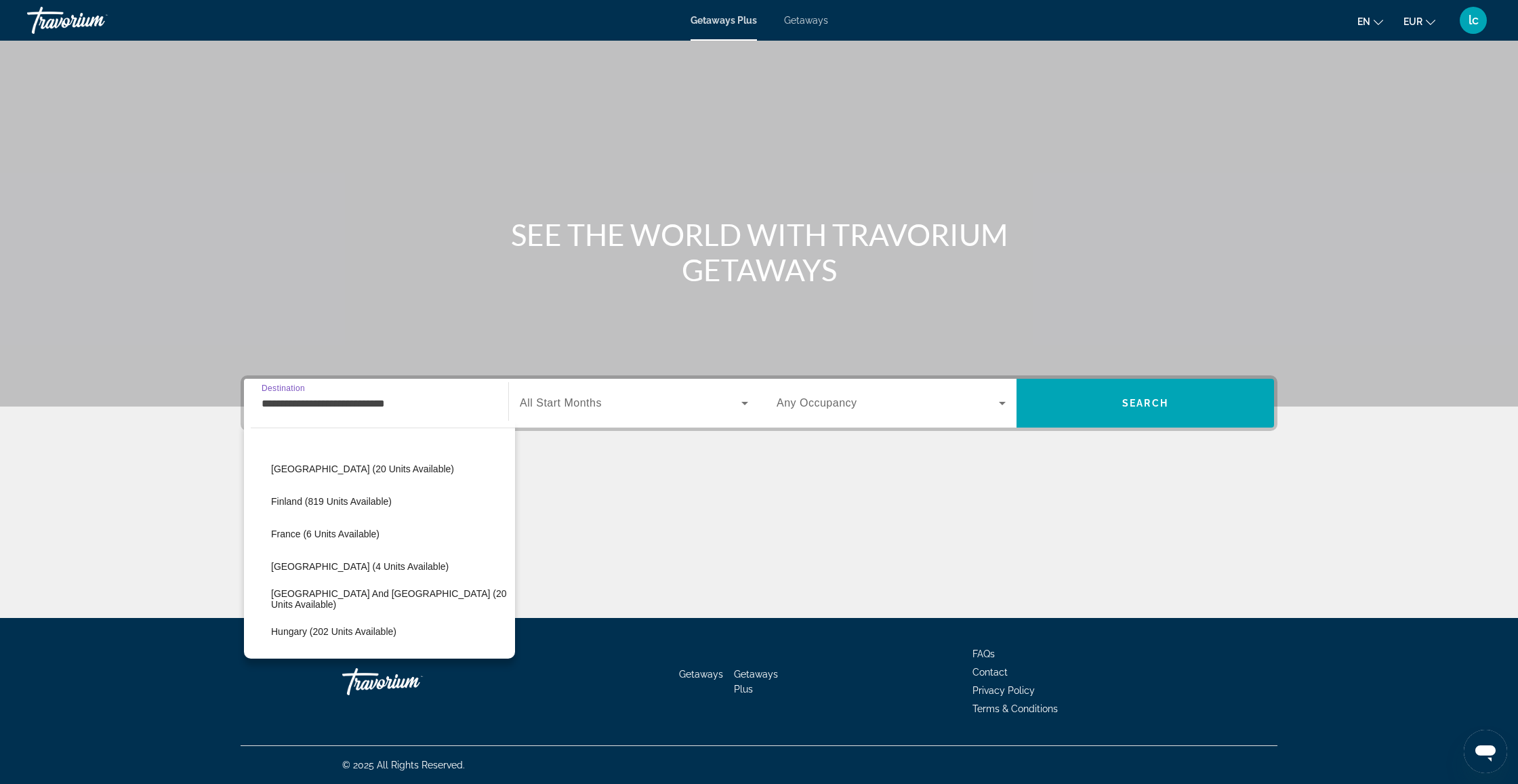
click at [634, 489] on div "Main content" at bounding box center [758, 515] width 1037 height 102
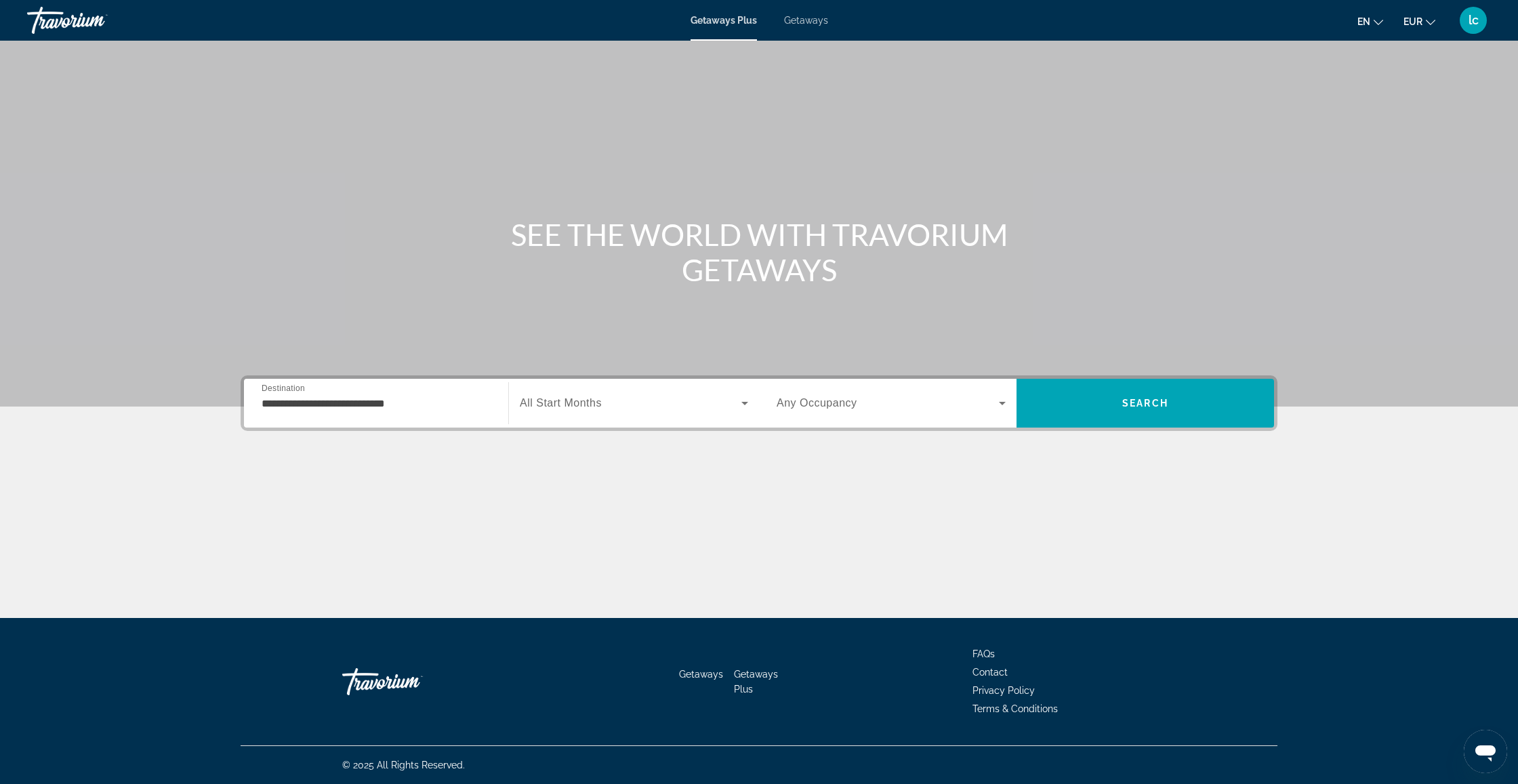
click at [592, 408] on span "All Start Months" at bounding box center [561, 403] width 82 height 12
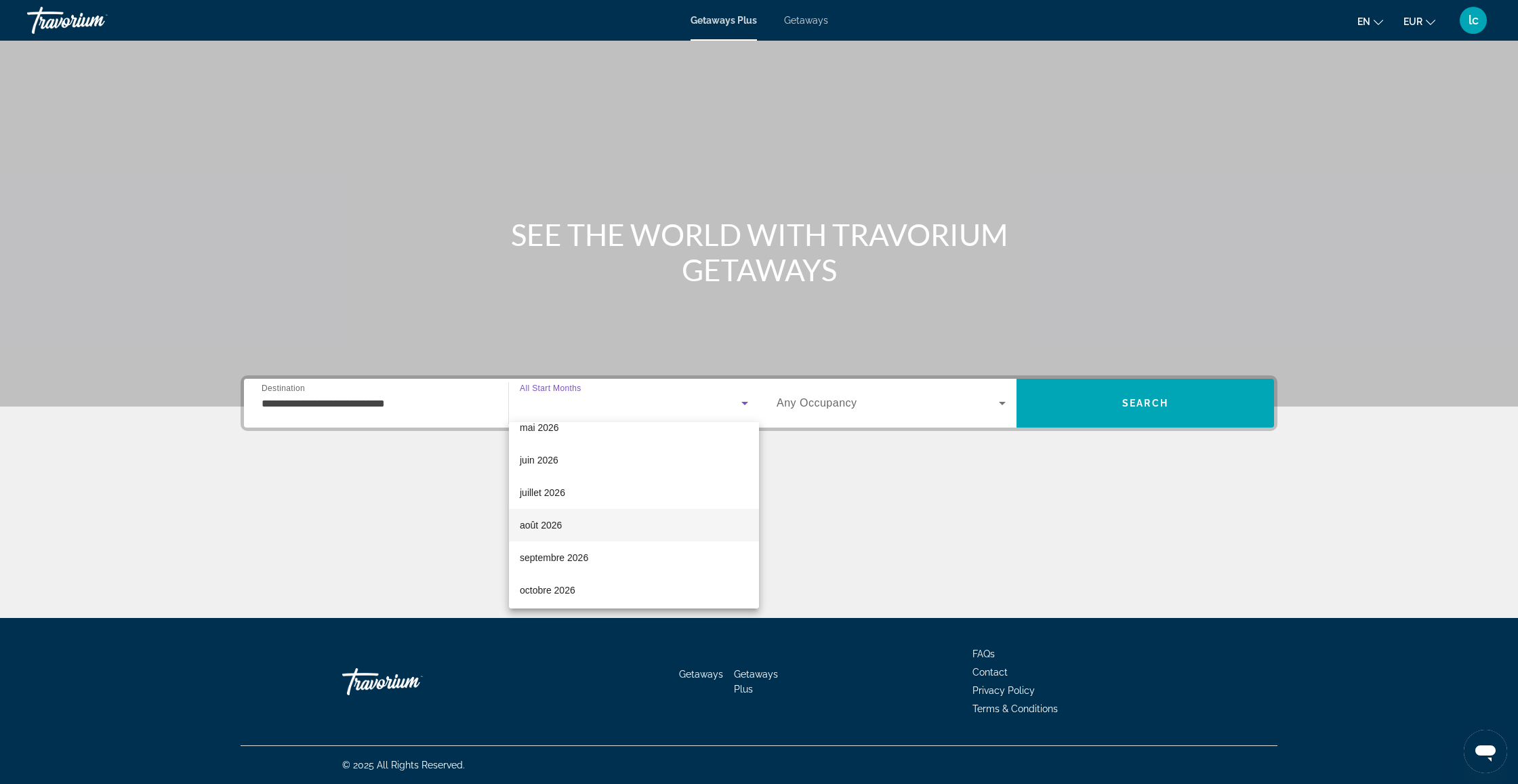
scroll to position [279, 0]
click at [577, 457] on mat-option "juin 2026" at bounding box center [634, 458] width 250 height 33
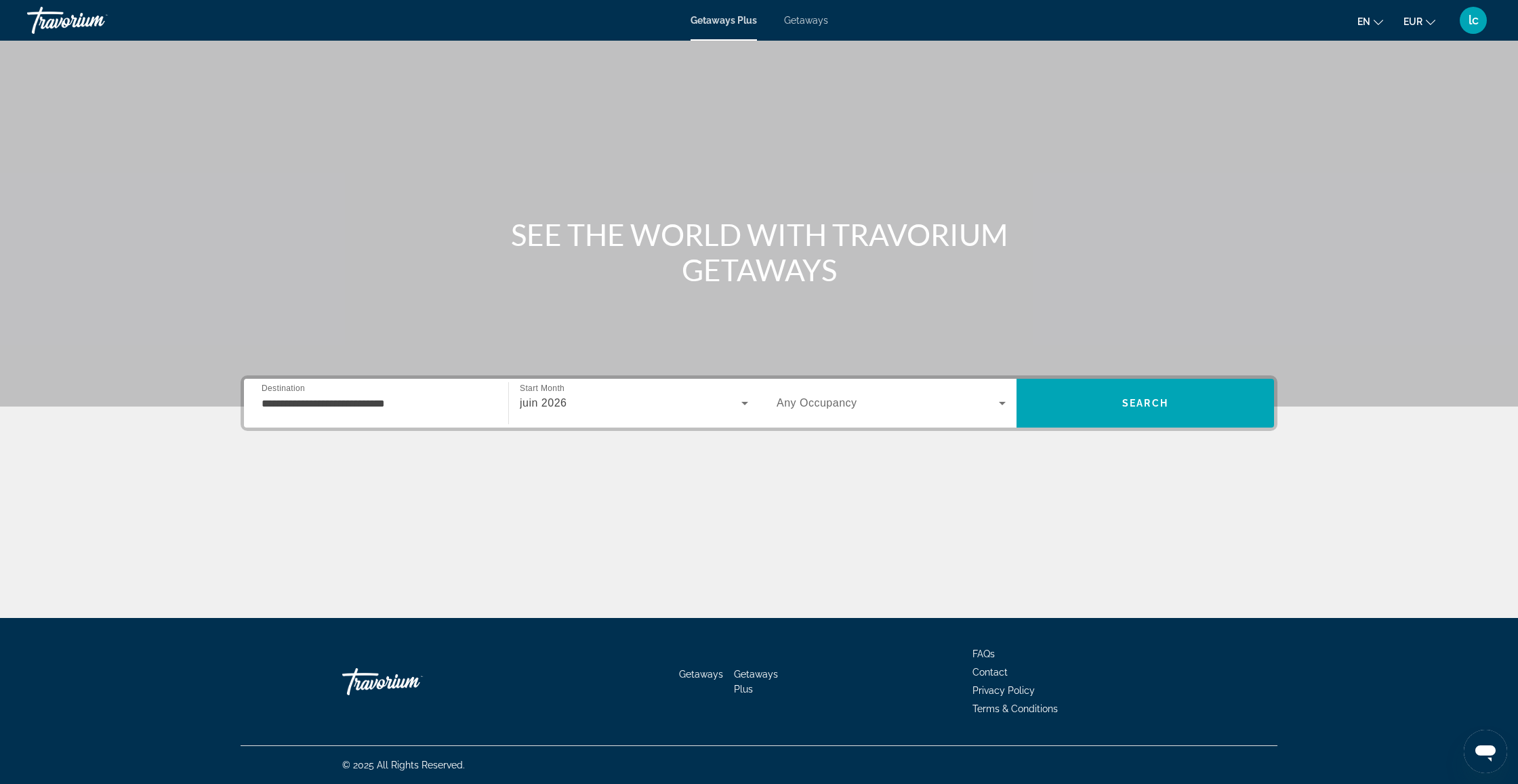
click at [848, 402] on span "Any Occupancy" at bounding box center [816, 403] width 80 height 12
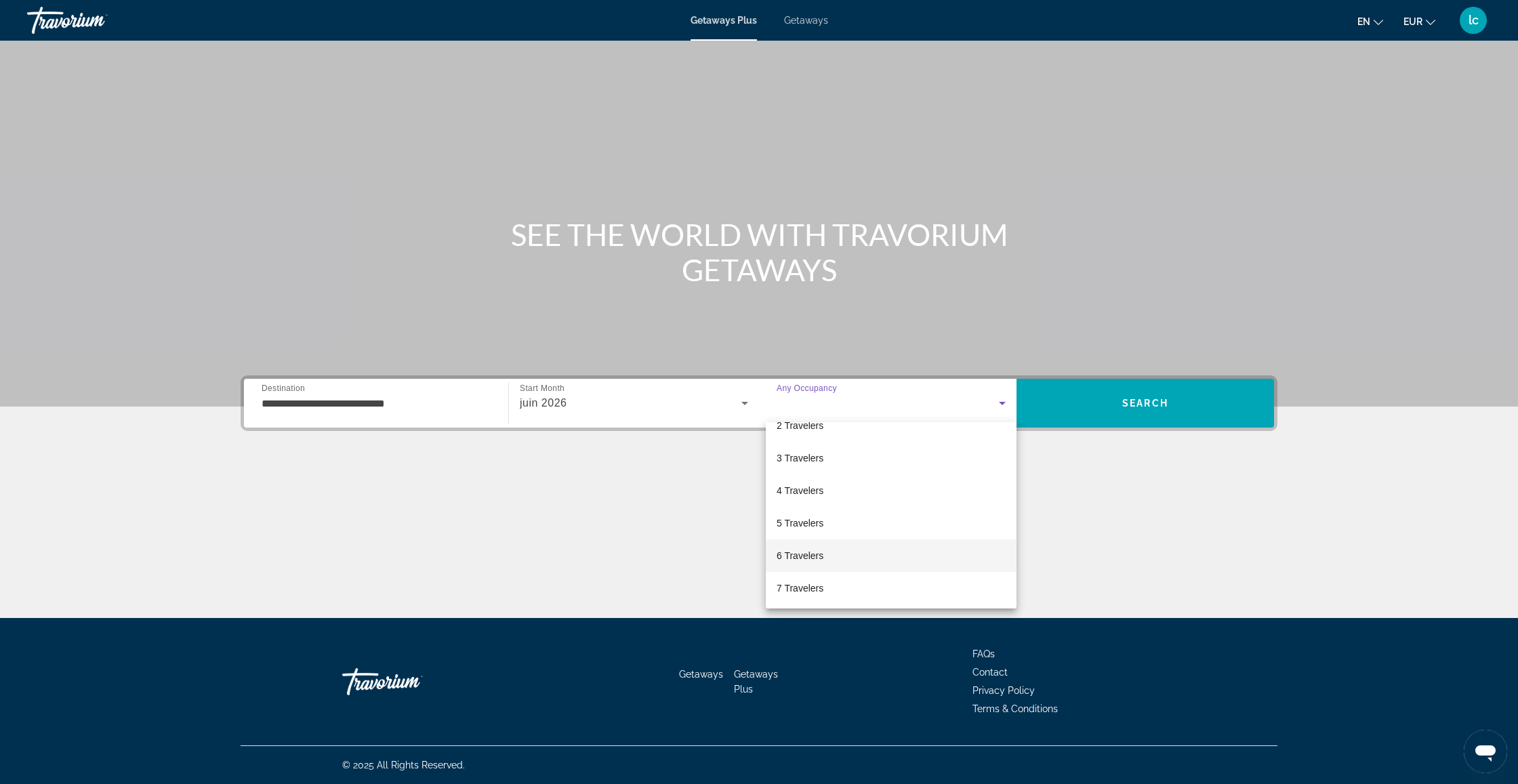
scroll to position [98, 0]
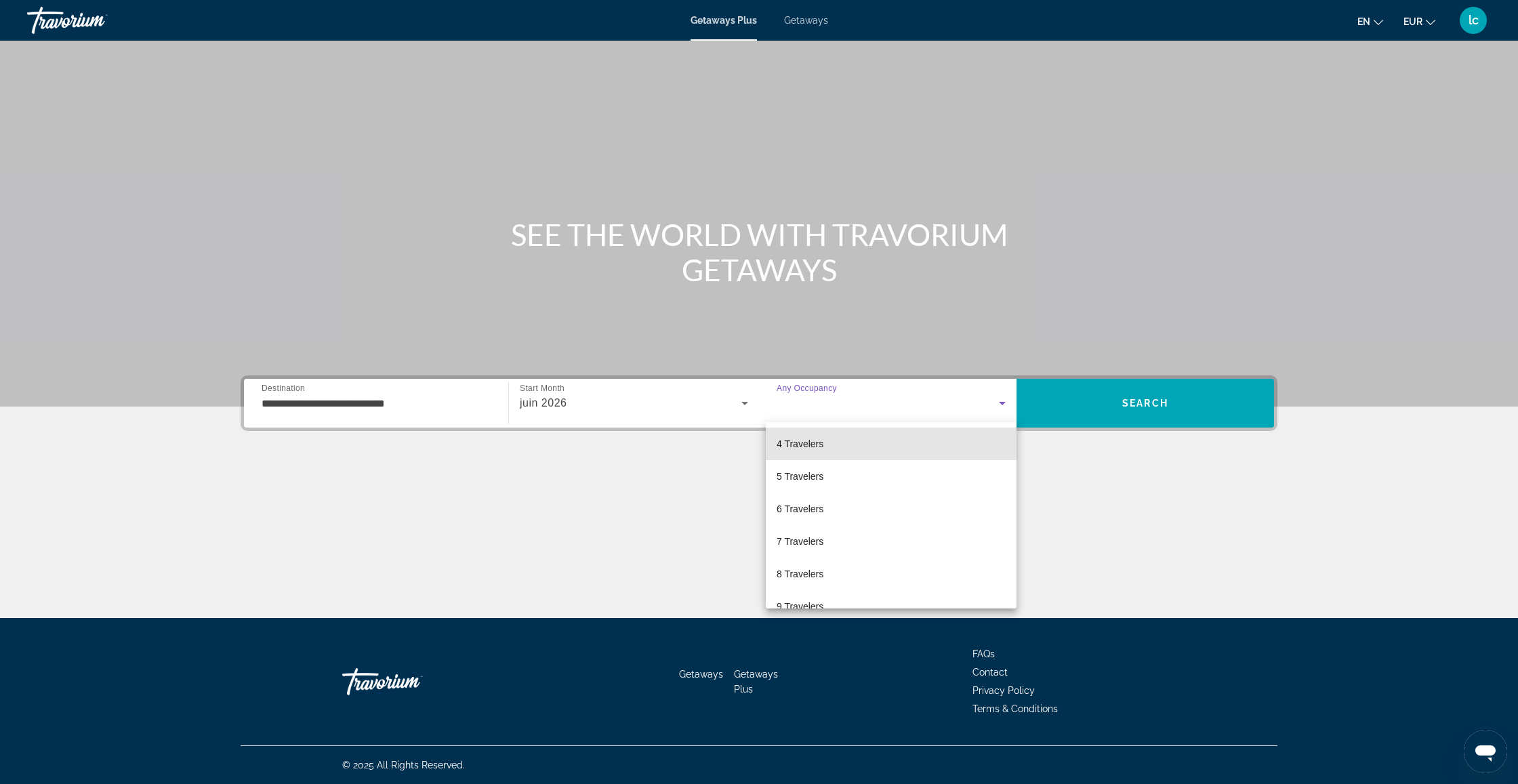
drag, startPoint x: 821, startPoint y: 444, endPoint x: 818, endPoint y: 458, distance: 14.3
click at [821, 444] on span "4 Travelers" at bounding box center [800, 443] width 46 height 16
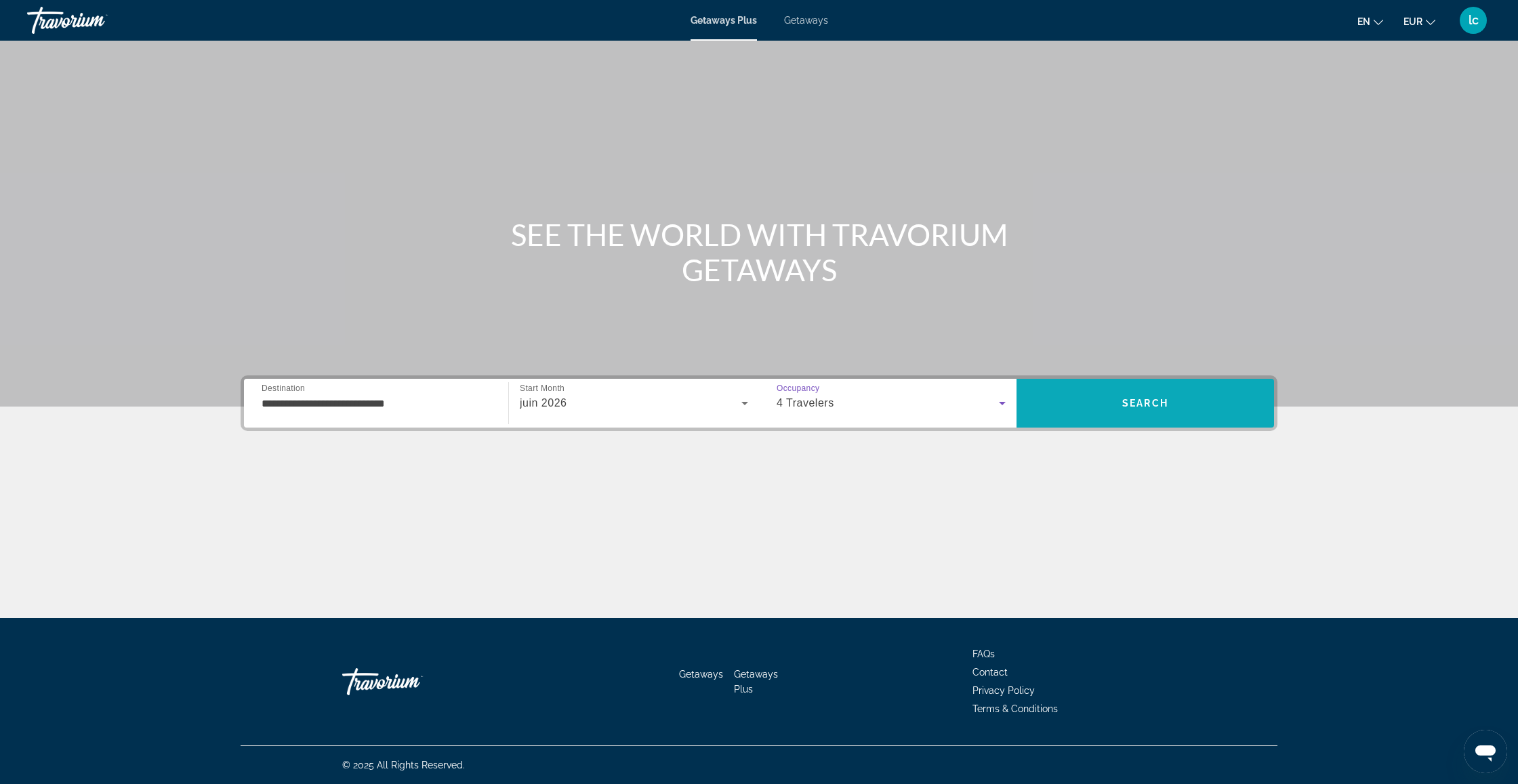
click at [1110, 401] on span "Search" at bounding box center [1145, 404] width 258 height 33
